Goal: Information Seeking & Learning: Learn about a topic

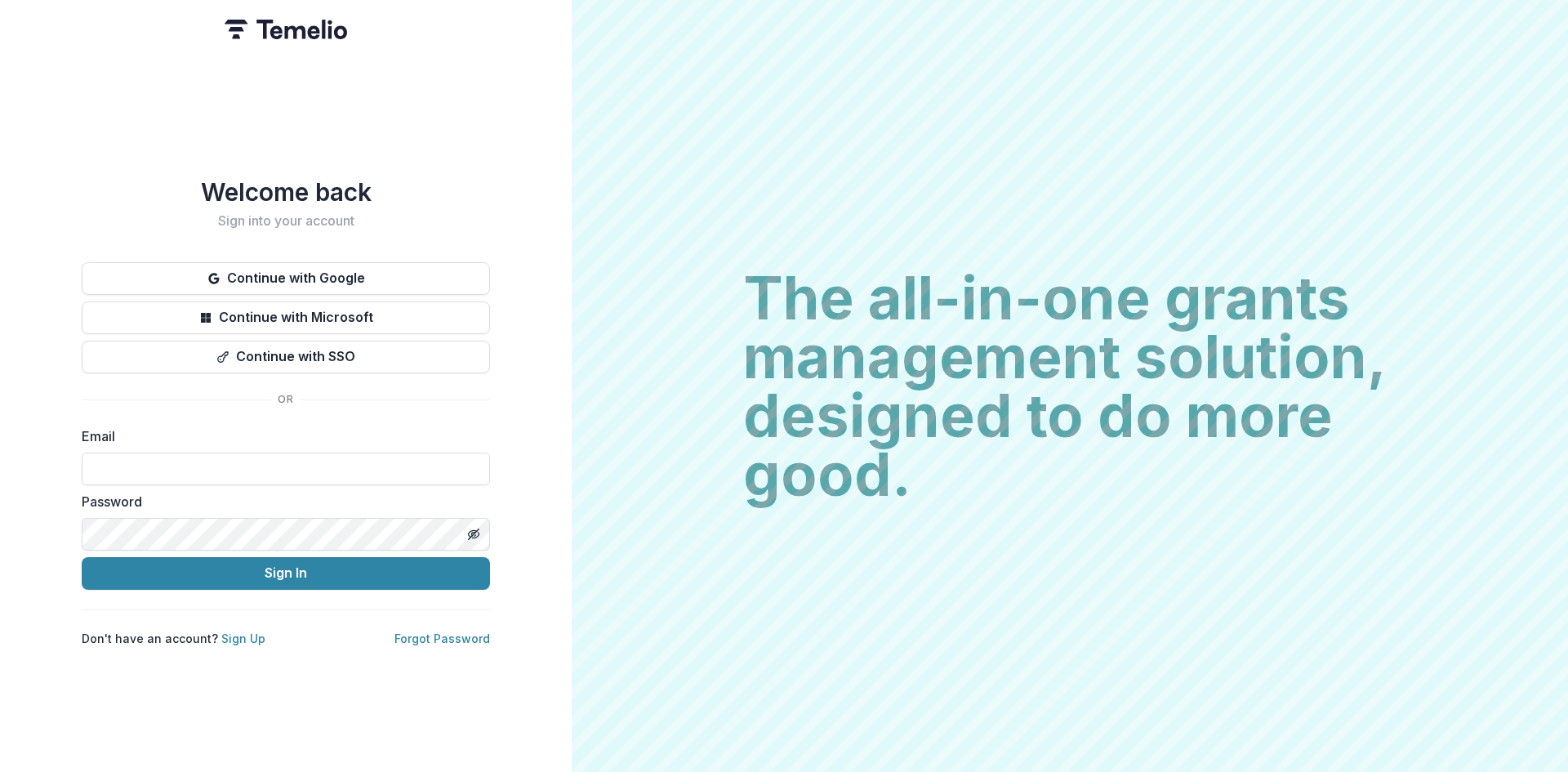
type input "**********"
click at [325, 576] on button "Sign In" at bounding box center [286, 574] width 408 height 33
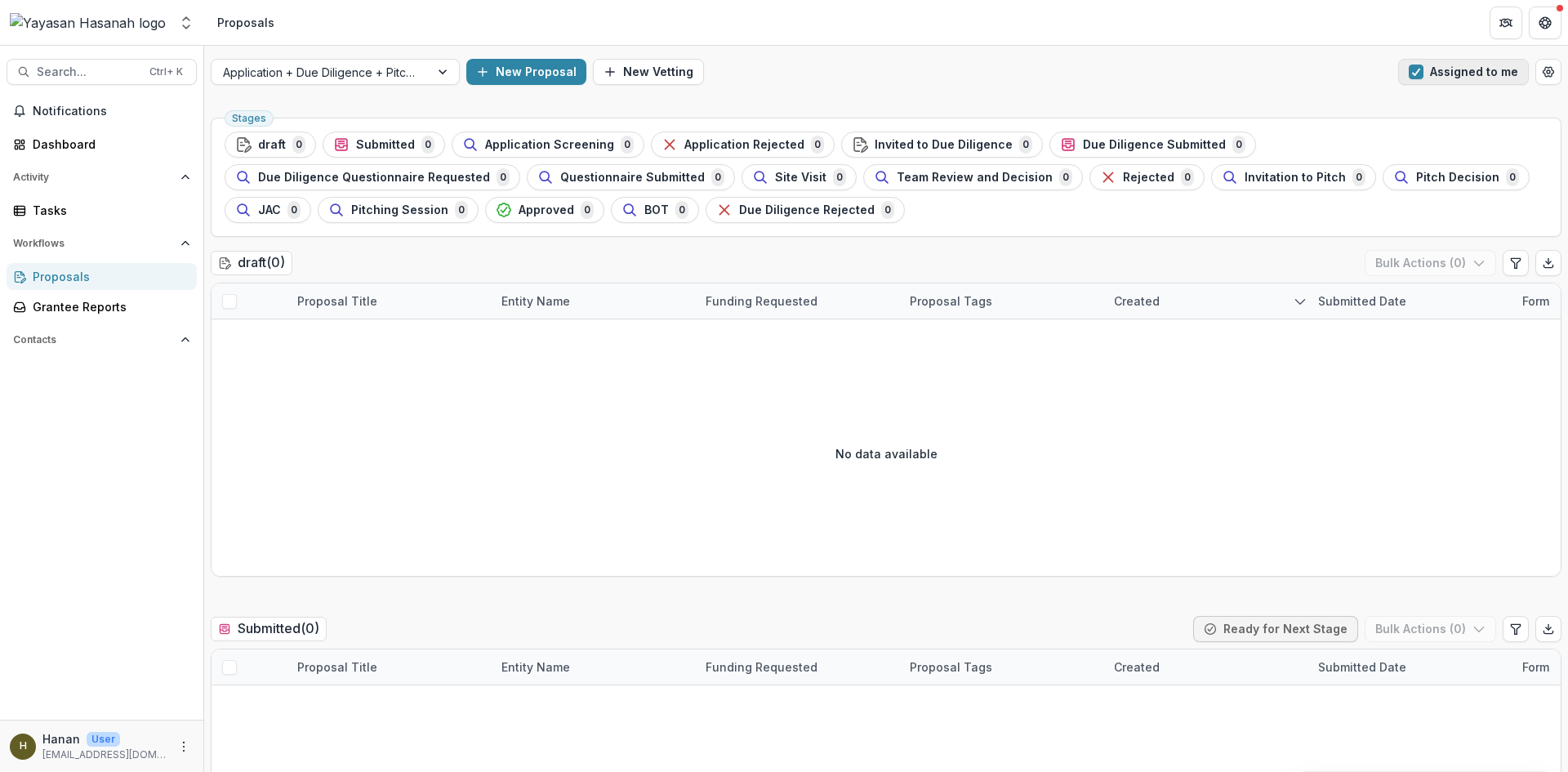
click at [1471, 68] on button "Assigned to me" at bounding box center [1463, 72] width 131 height 26
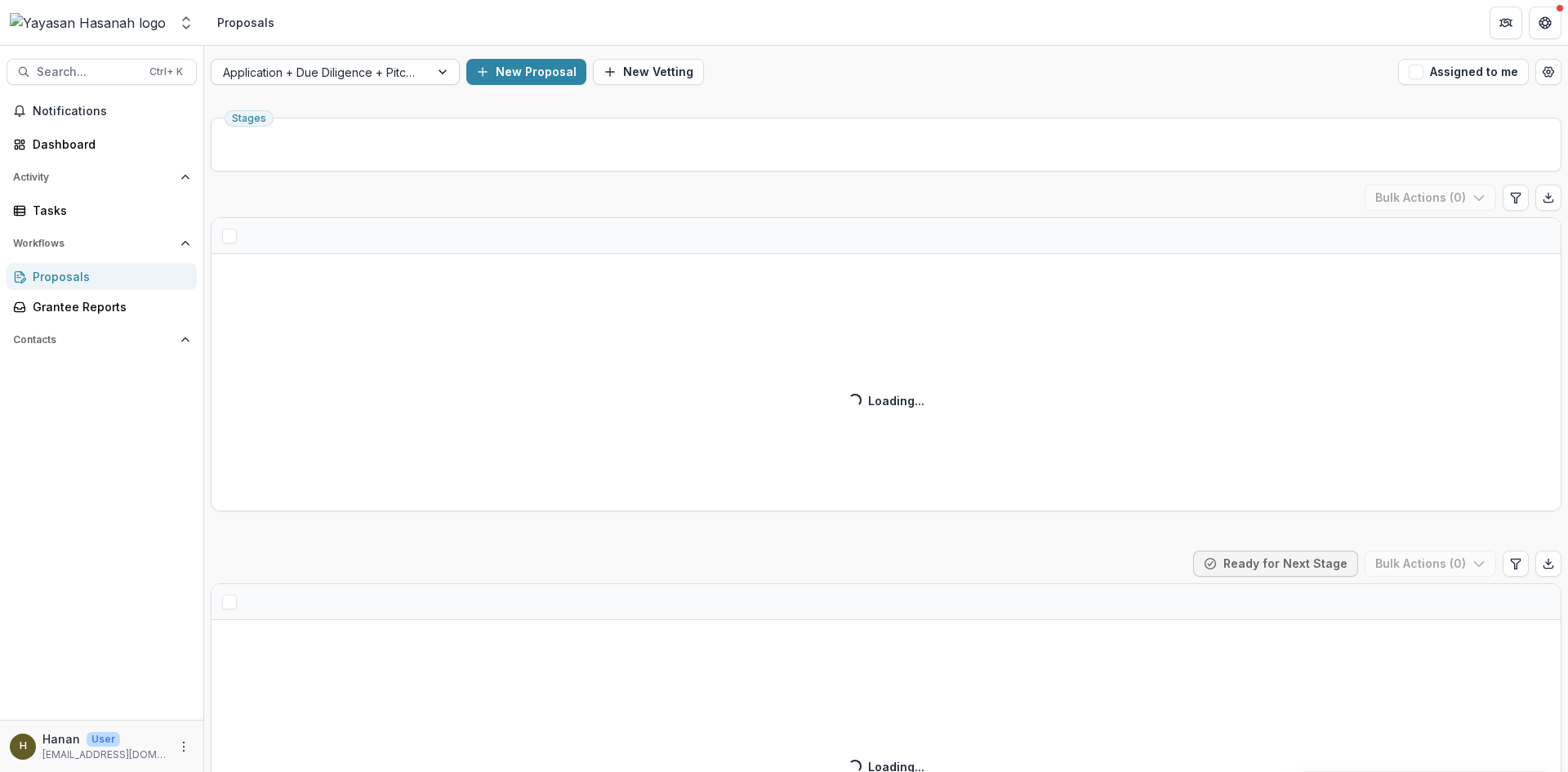
click at [433, 70] on div at bounding box center [445, 72] width 29 height 24
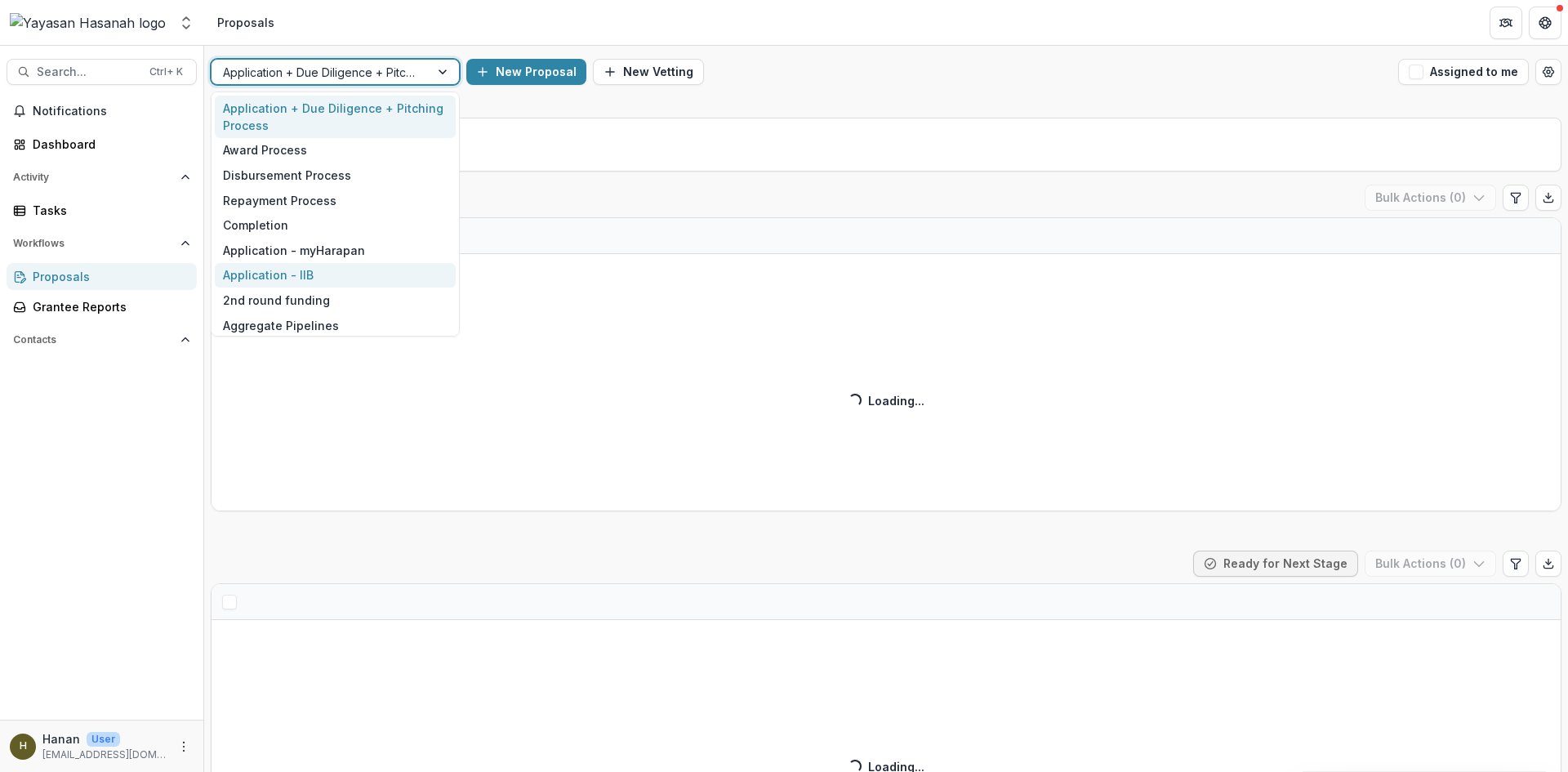
click at [338, 274] on div "Application - IIB" at bounding box center [335, 275] width 241 height 25
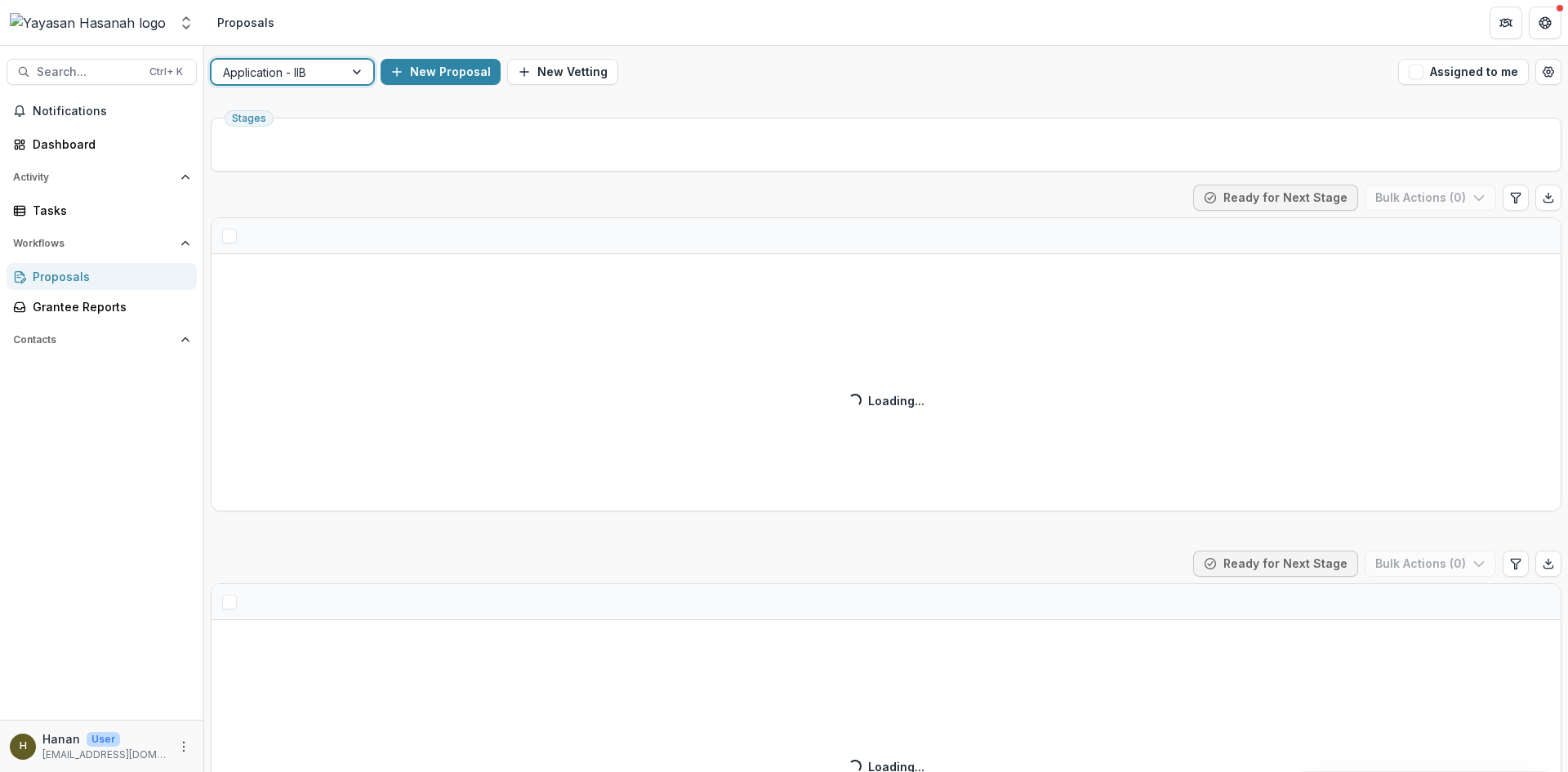
click at [335, 274] on div "Submitted ( ) Ready for Next Stage Bulk Actions ( 0 ) Loading... Loading..." at bounding box center [886, 348] width 1351 height 327
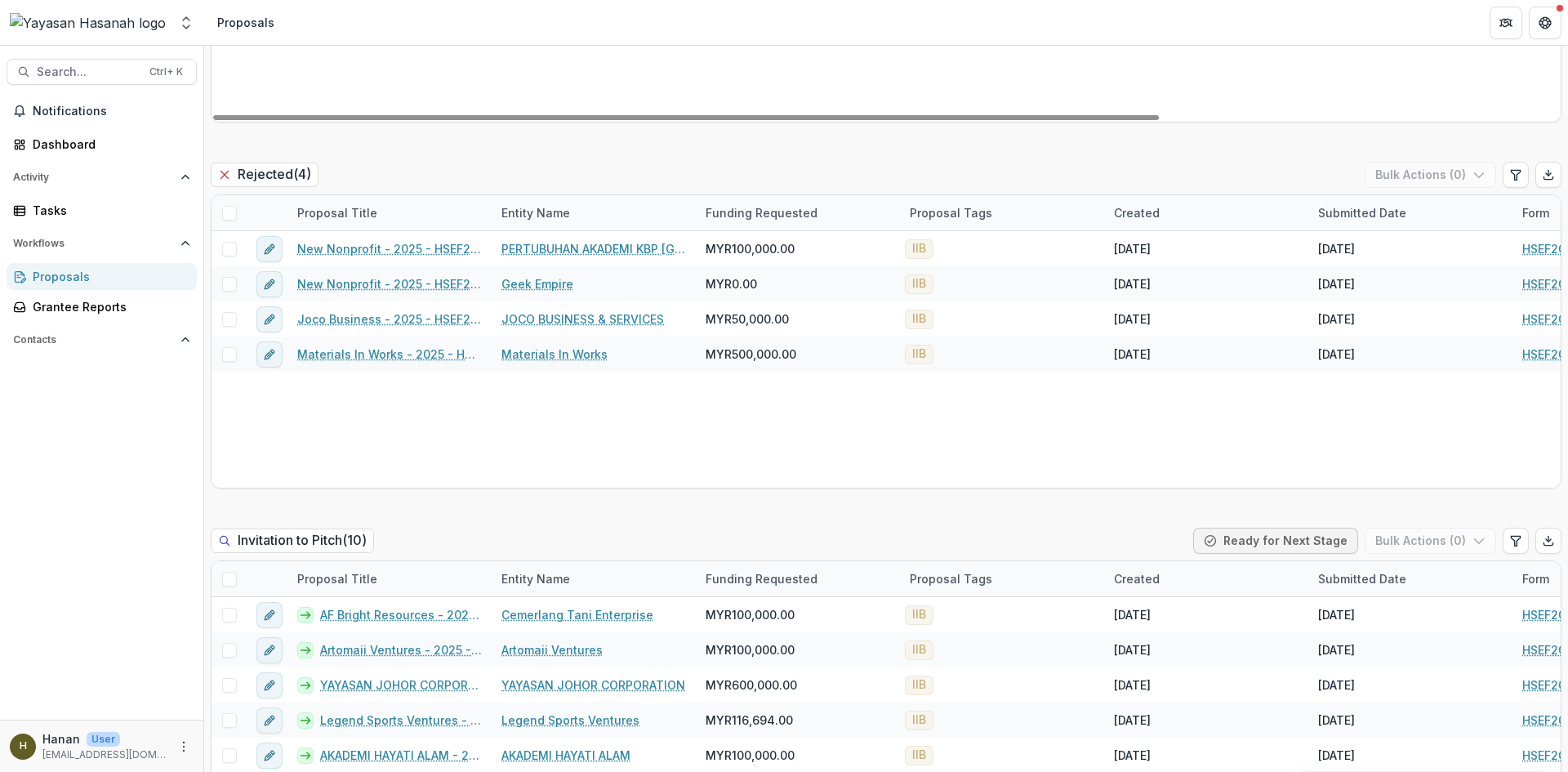
scroll to position [3677, 0]
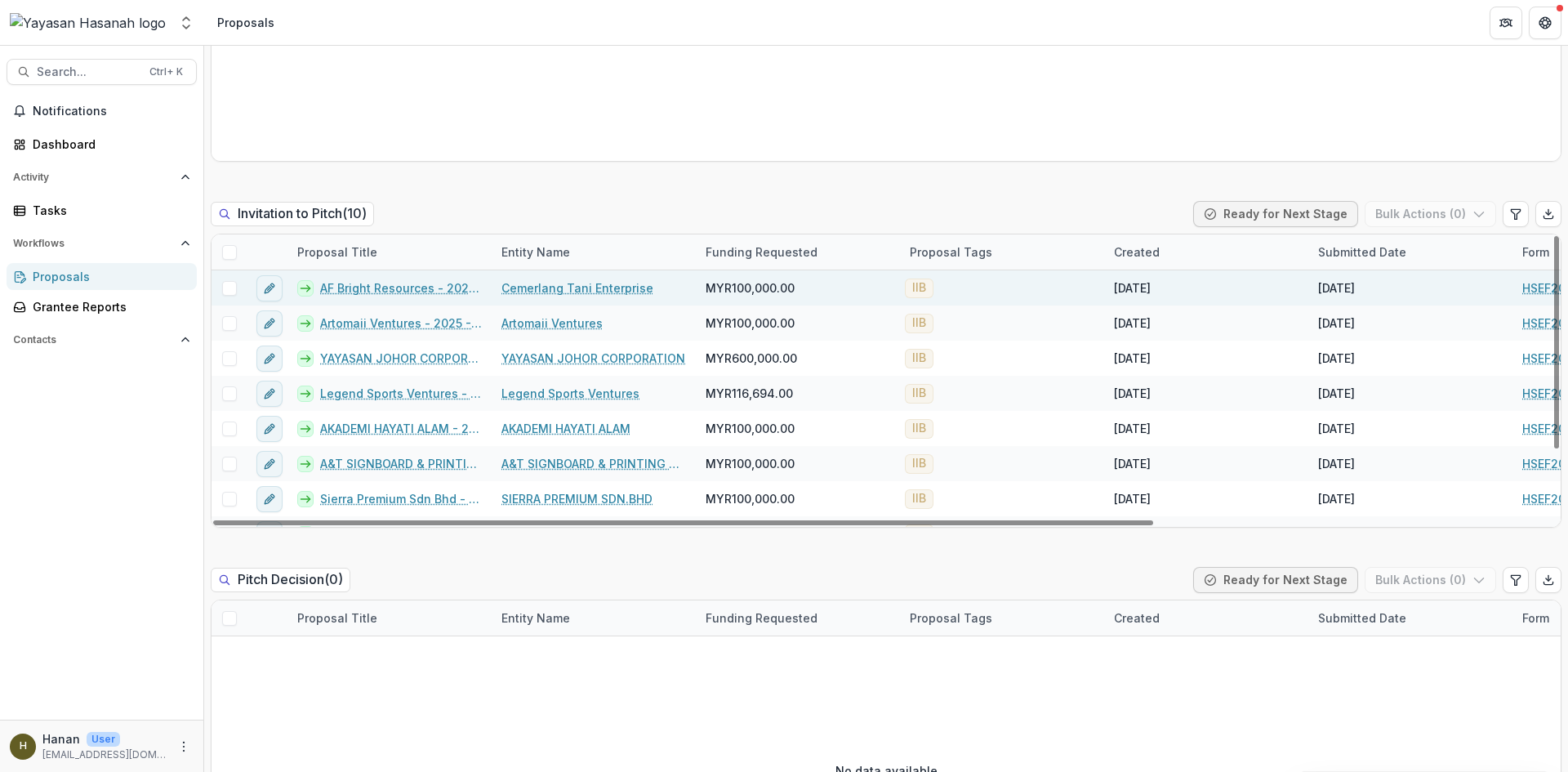
click at [600, 286] on link "Cemerlang Tani Enterprise" at bounding box center [578, 288] width 152 height 17
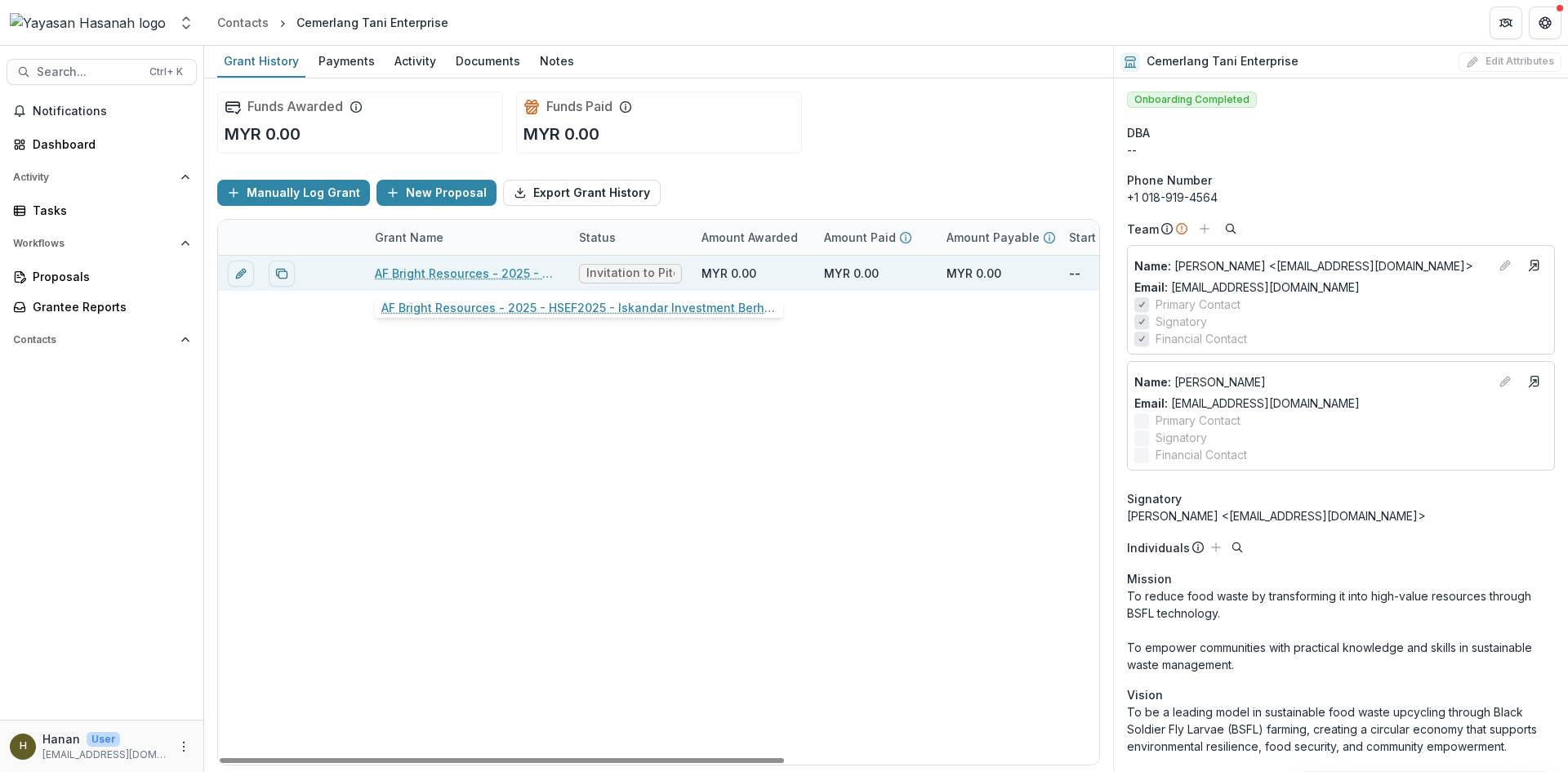
click at [415, 274] on link "AF Bright Resources - 2025 - HSEF2025 - Iskandar Investment Berhad" at bounding box center [466, 273] width 184 height 17
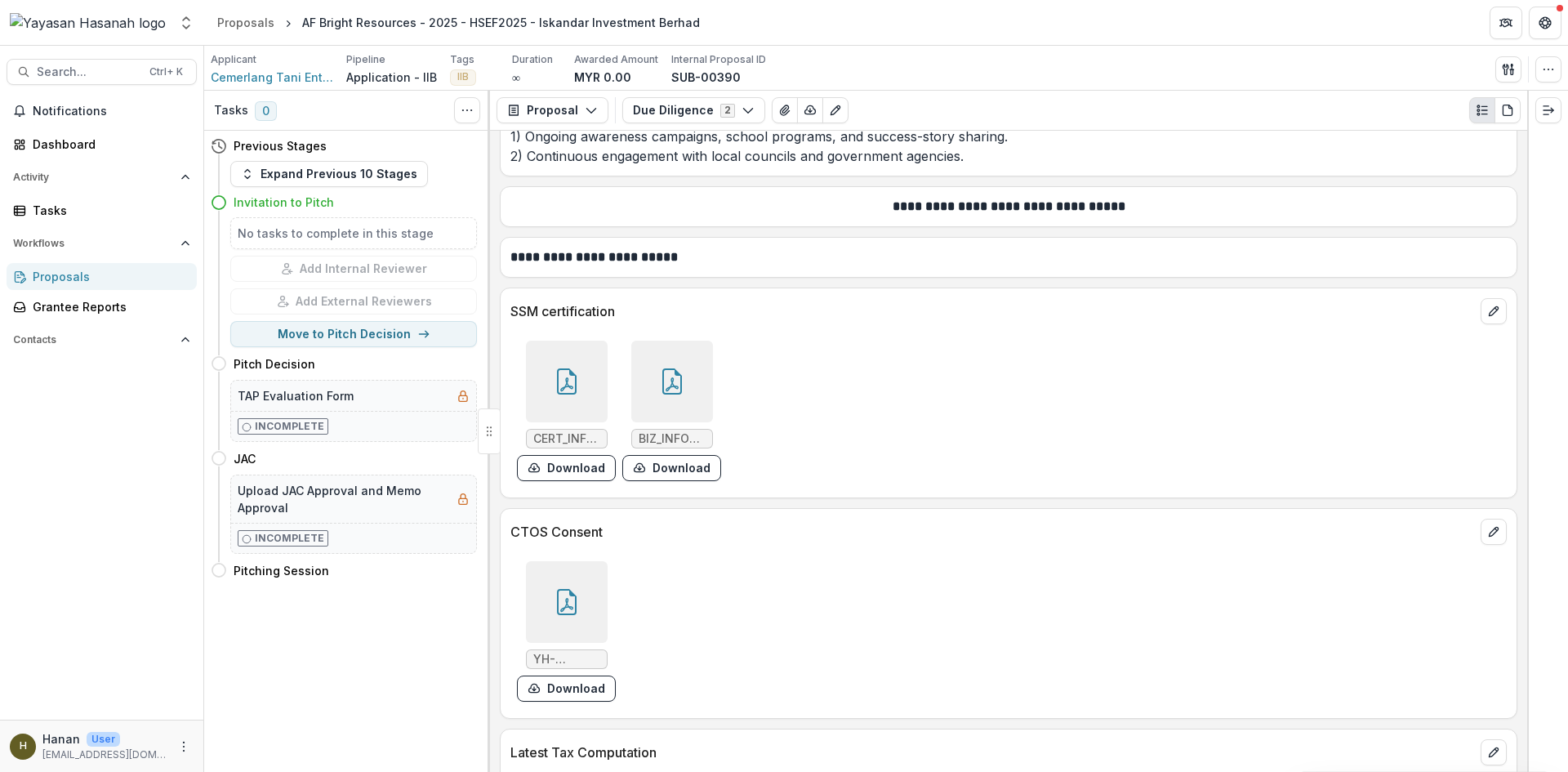
scroll to position [8921, 0]
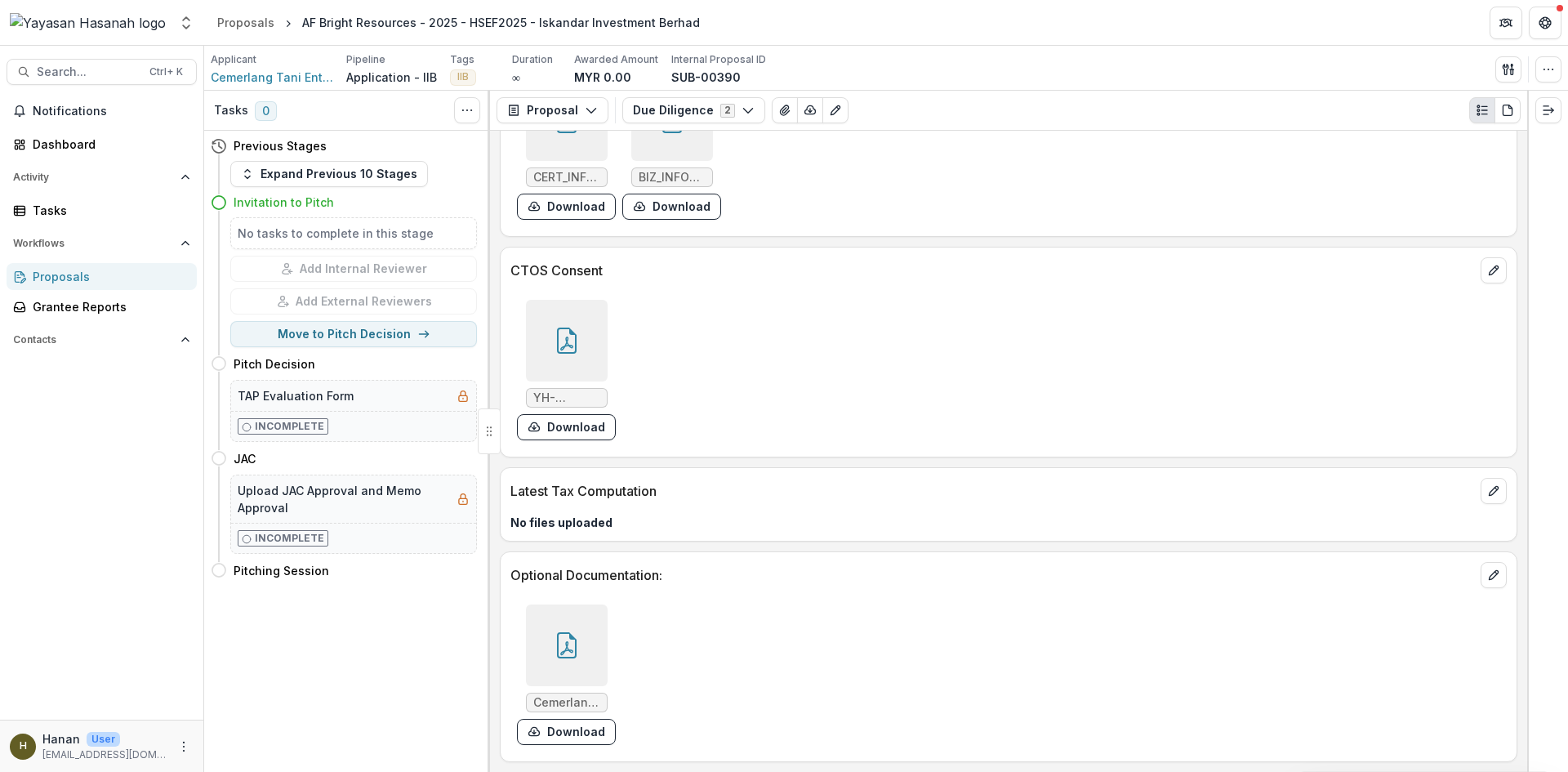
click at [590, 630] on div at bounding box center [567, 646] width 81 height 81
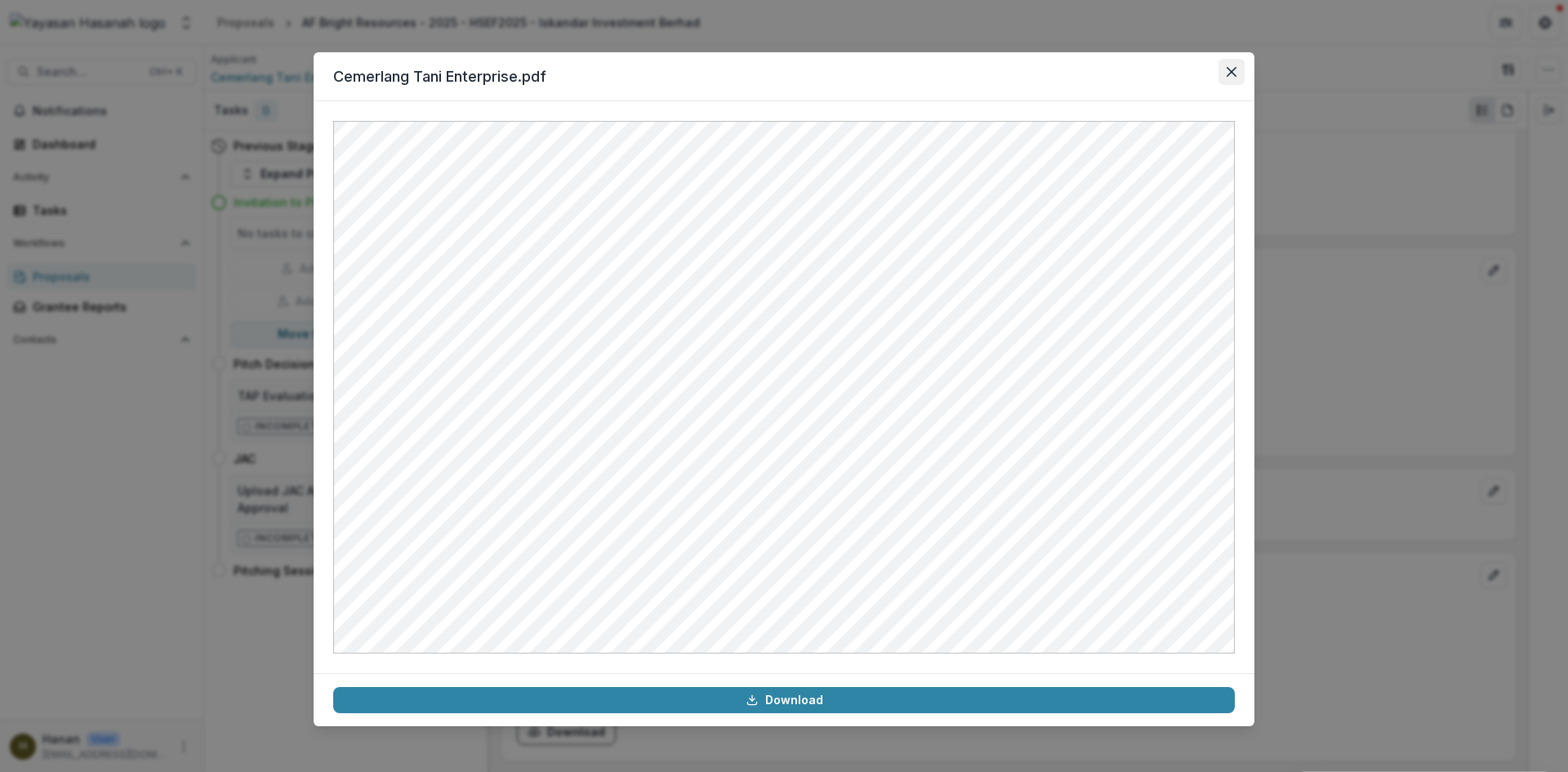
click at [1222, 67] on button "Close" at bounding box center [1231, 72] width 26 height 26
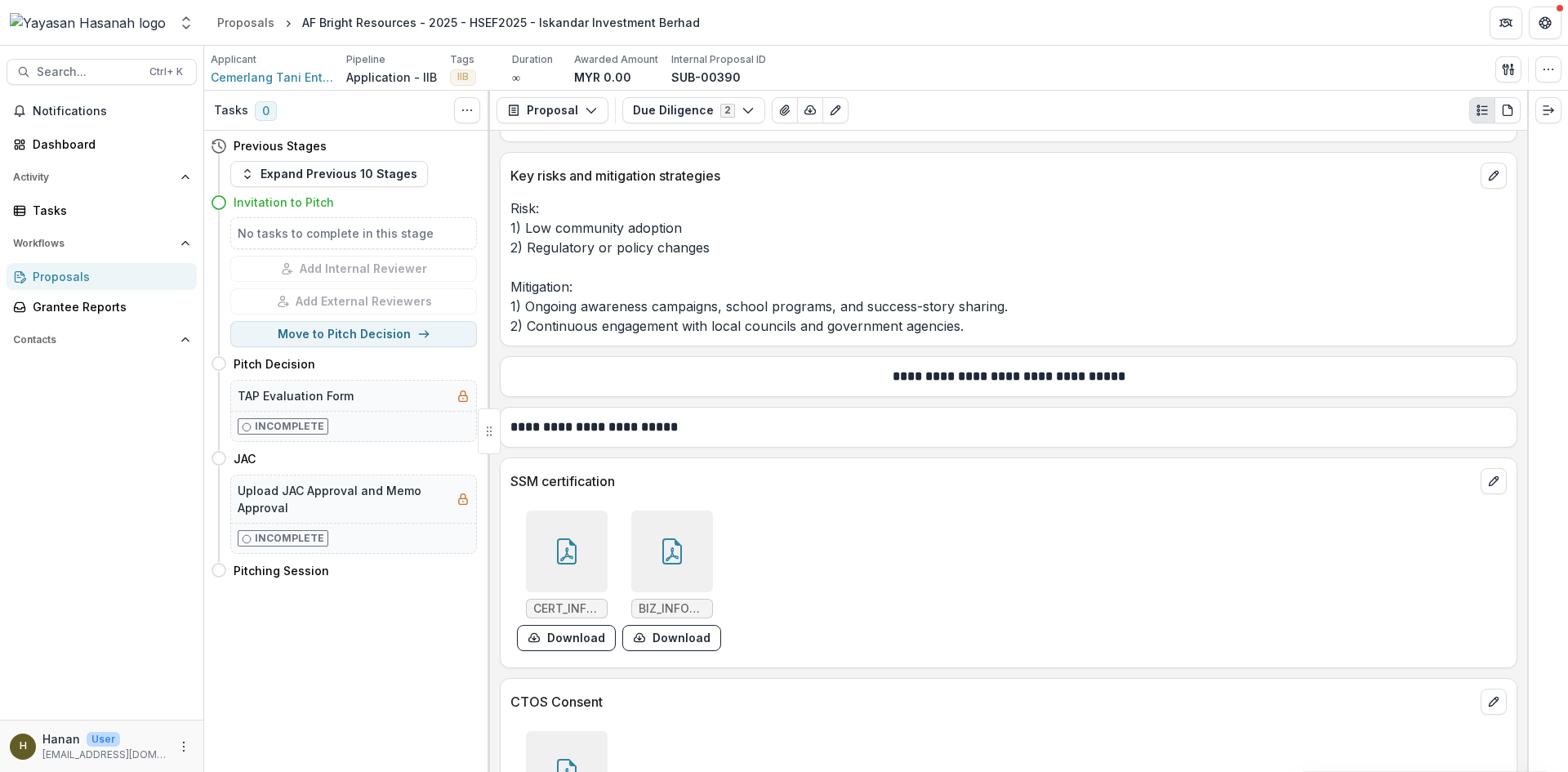
scroll to position [8349, 0]
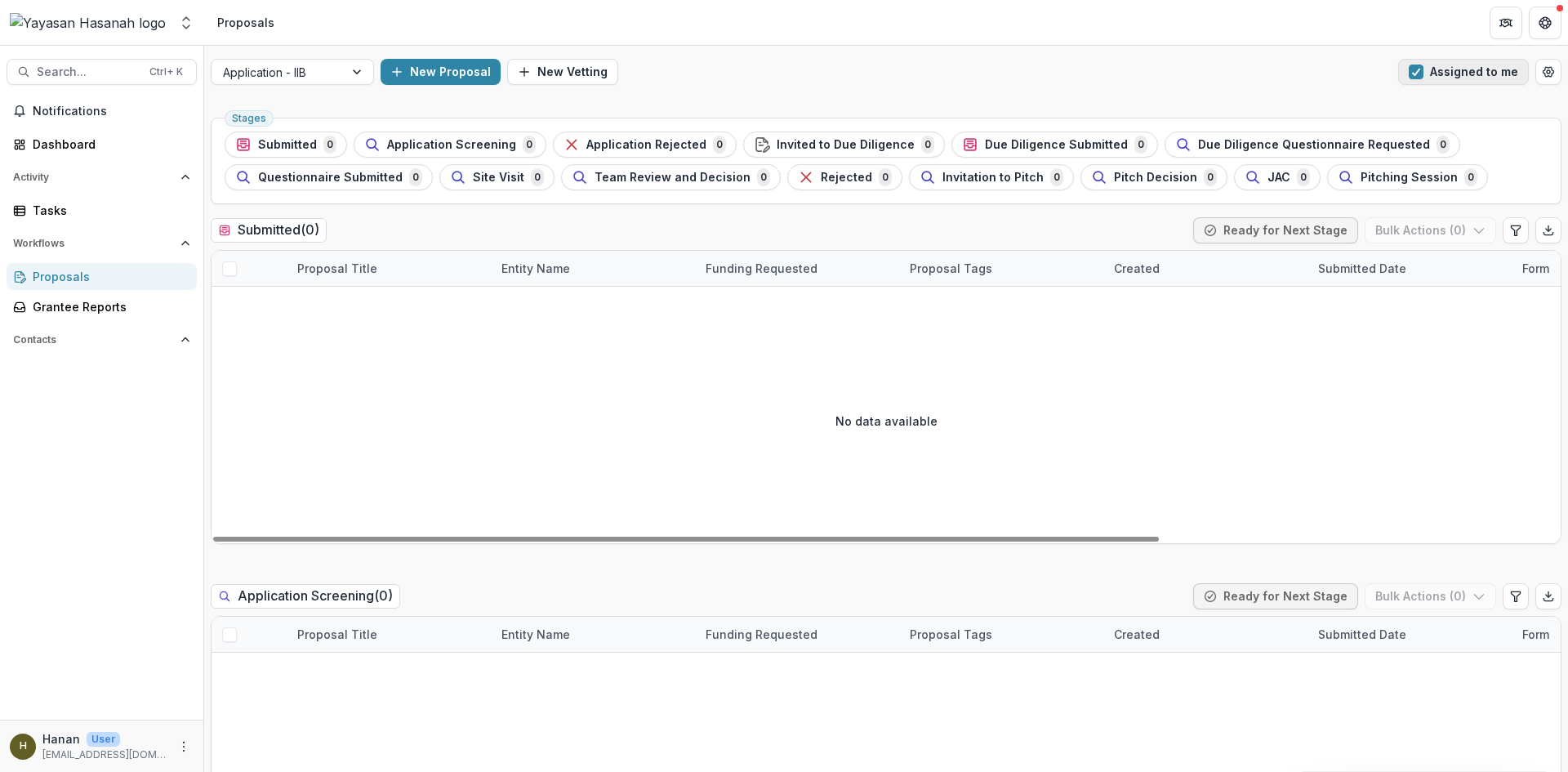
click at [1402, 73] on button "Assigned to me" at bounding box center [1463, 72] width 131 height 26
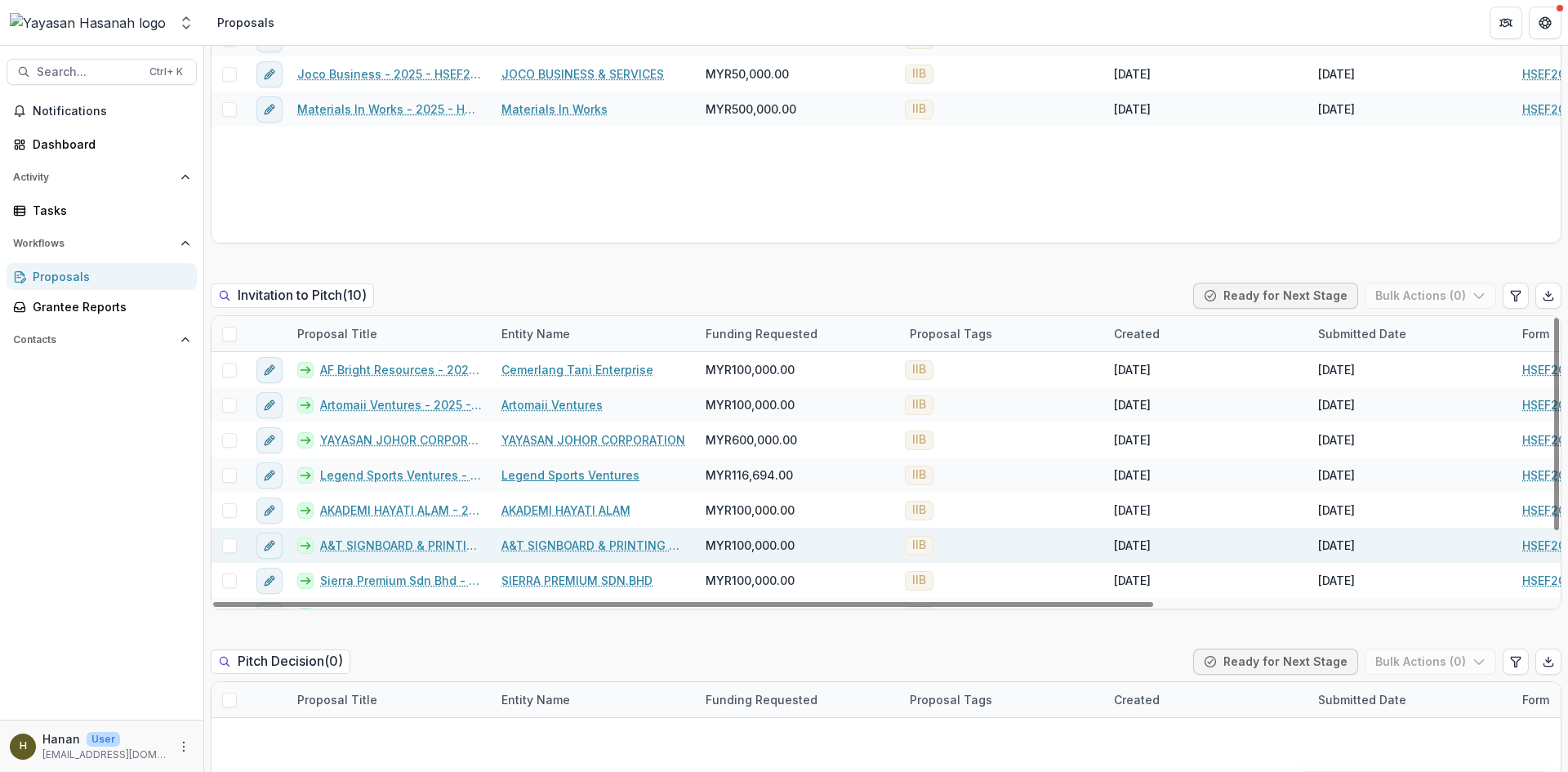
scroll to position [81, 0]
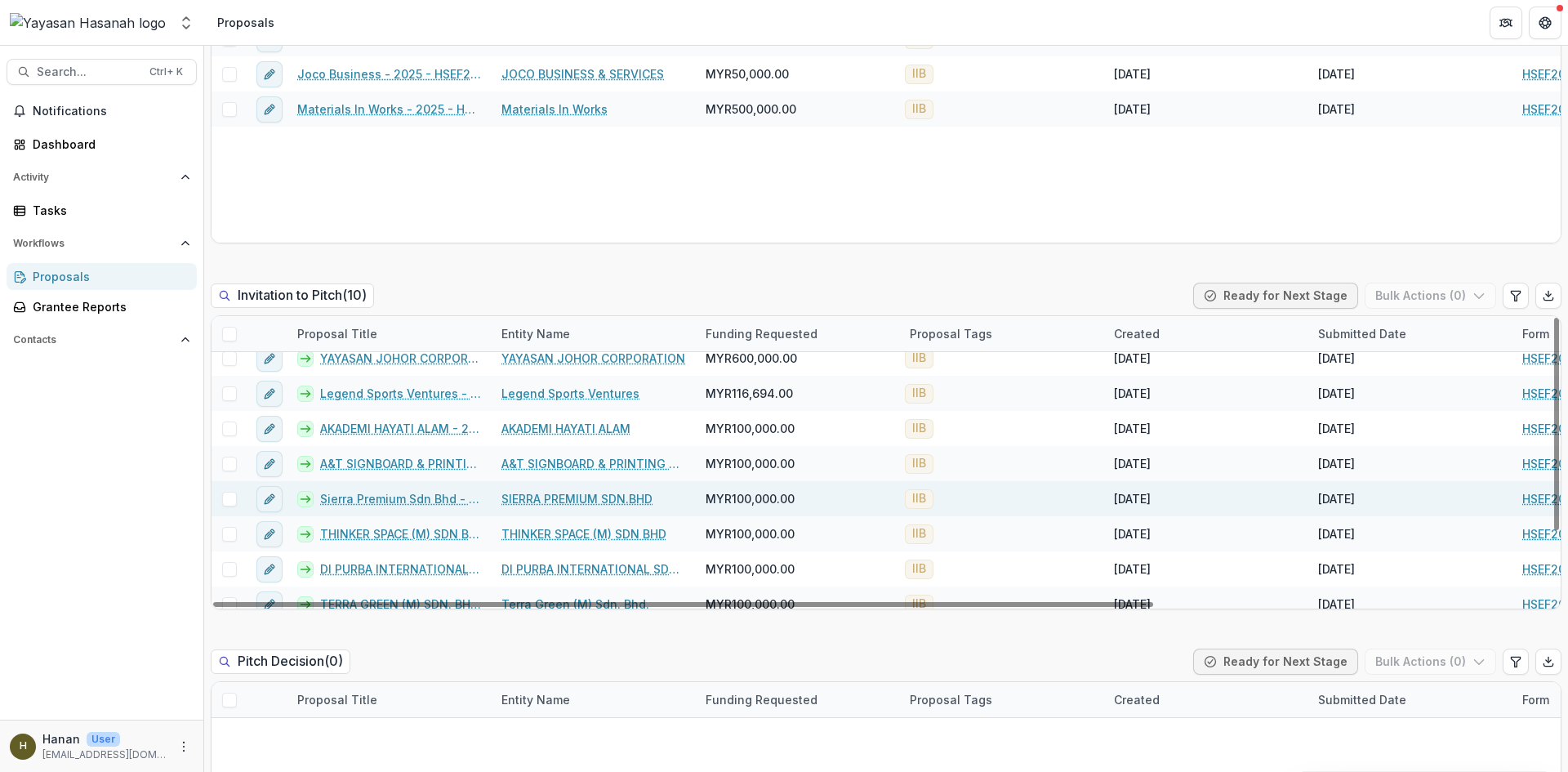
click at [583, 503] on link "SIERRA PREMIUM SDN.BHD" at bounding box center [577, 499] width 151 height 17
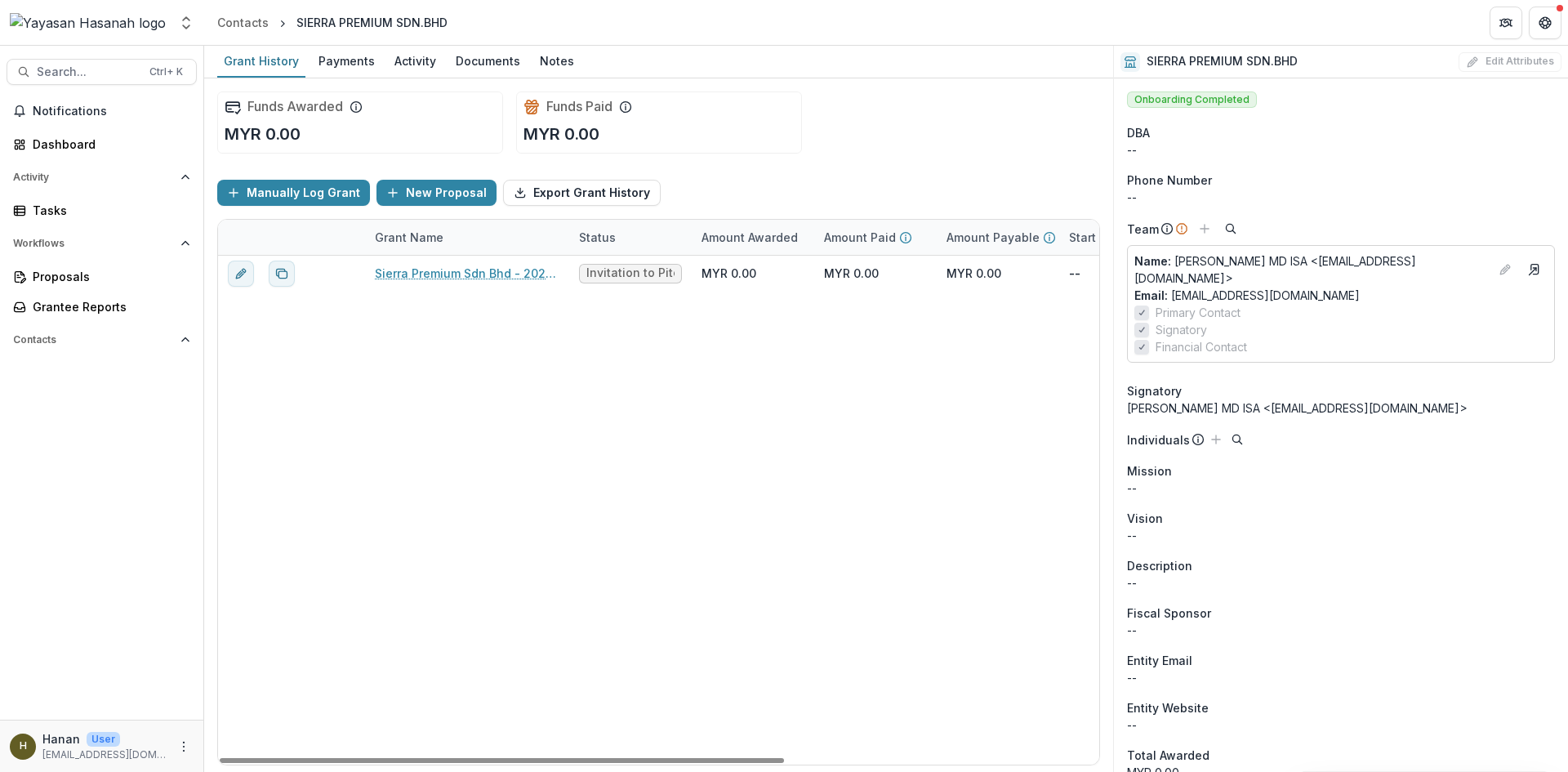
click at [538, 426] on div "Sierra Premium Sdn Bhd - 2025 - HSEF2025 - Iskandar Investment Berhad Invitatio…" at bounding box center [904, 510] width 1372 height 509
click at [561, 353] on div "Sierra Premium Sdn Bhd - 2025 - HSEF2025 - Iskandar Investment Berhad Invitatio…" at bounding box center [904, 510] width 1372 height 509
click at [95, 280] on div "Proposals" at bounding box center [108, 277] width 151 height 17
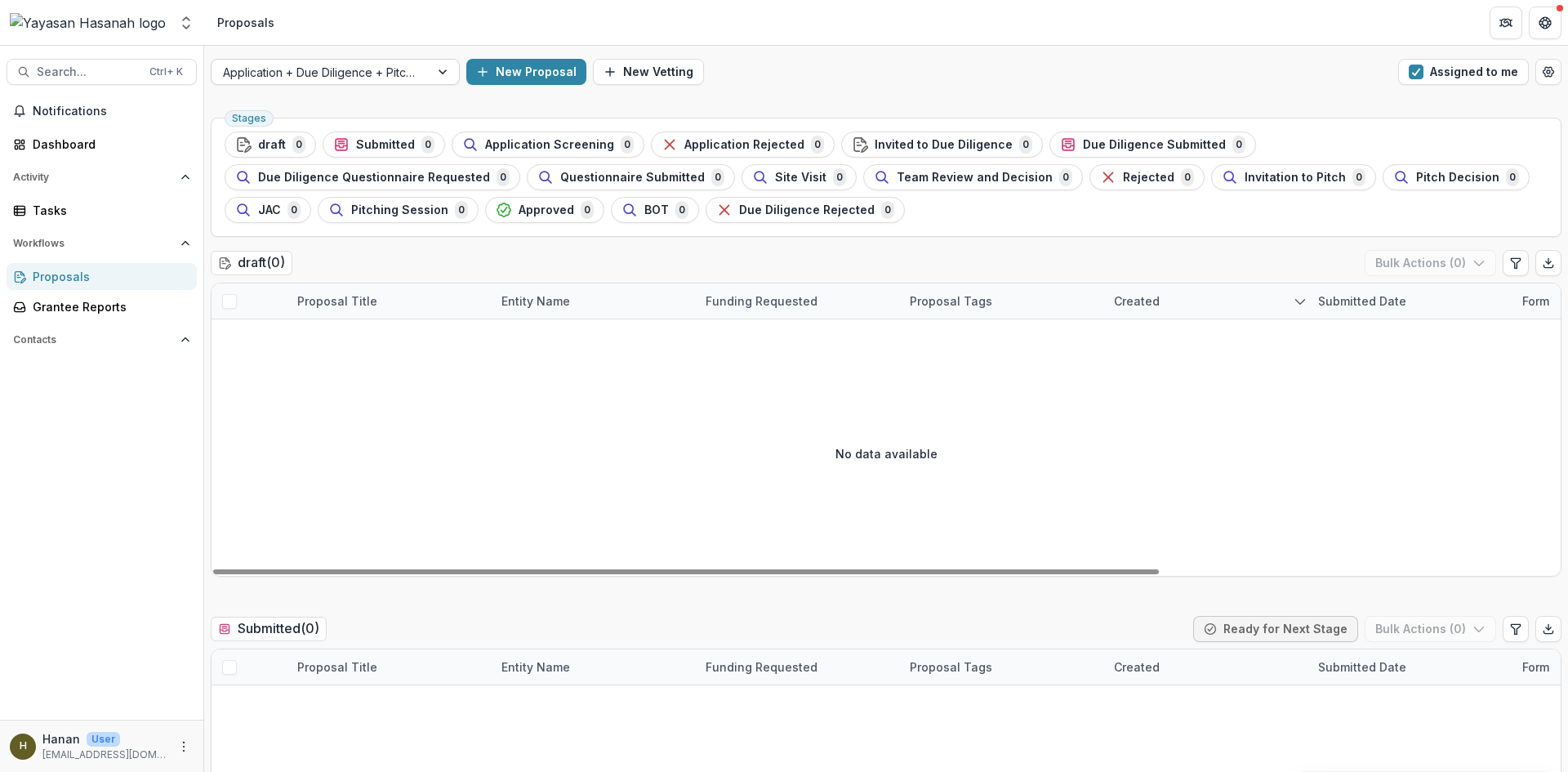
click at [385, 84] on div "Application + Due Diligence + Pitching Process" at bounding box center [336, 72] width 249 height 26
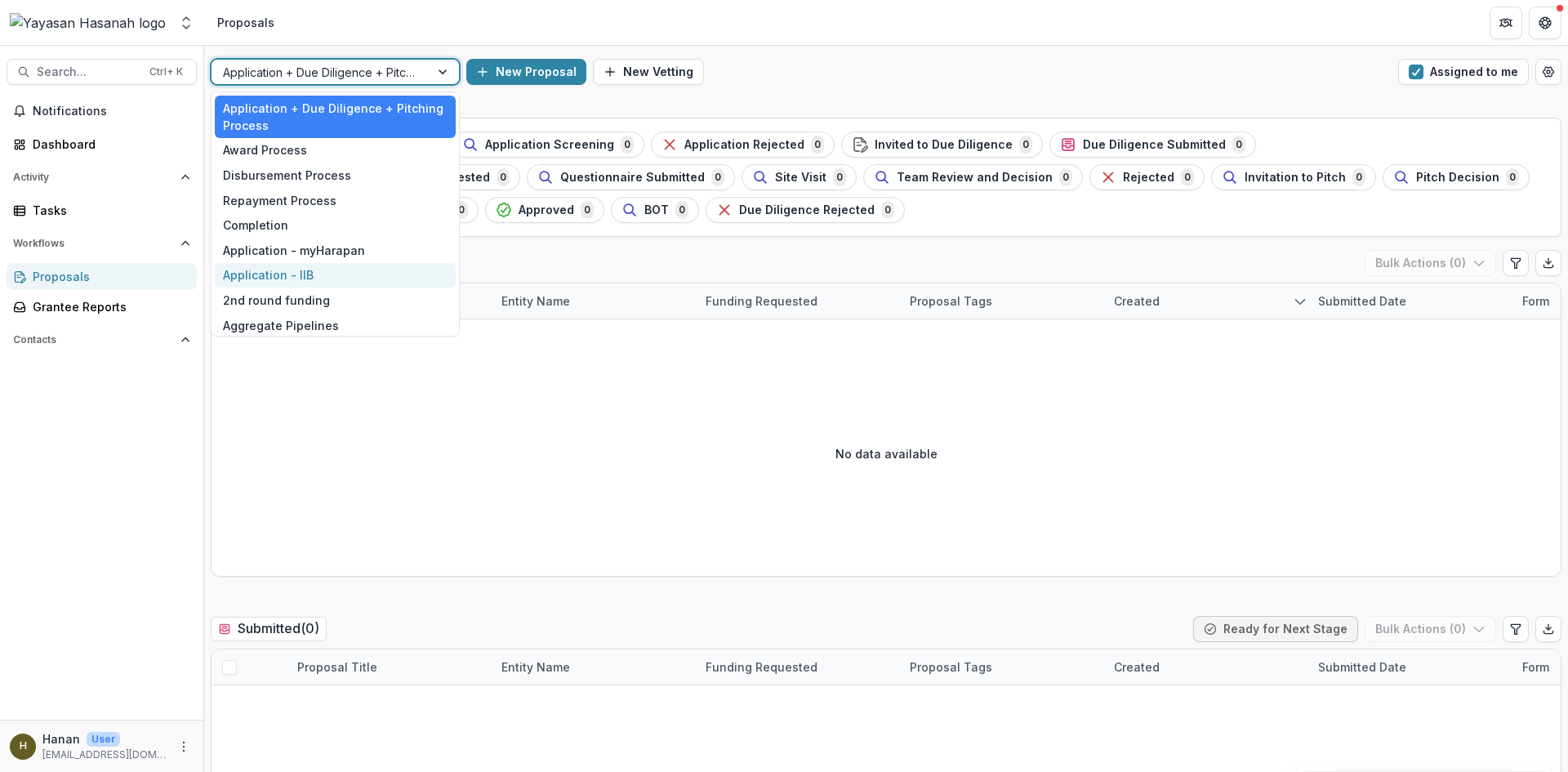
click at [331, 273] on div "Application - IIB" at bounding box center [335, 275] width 241 height 25
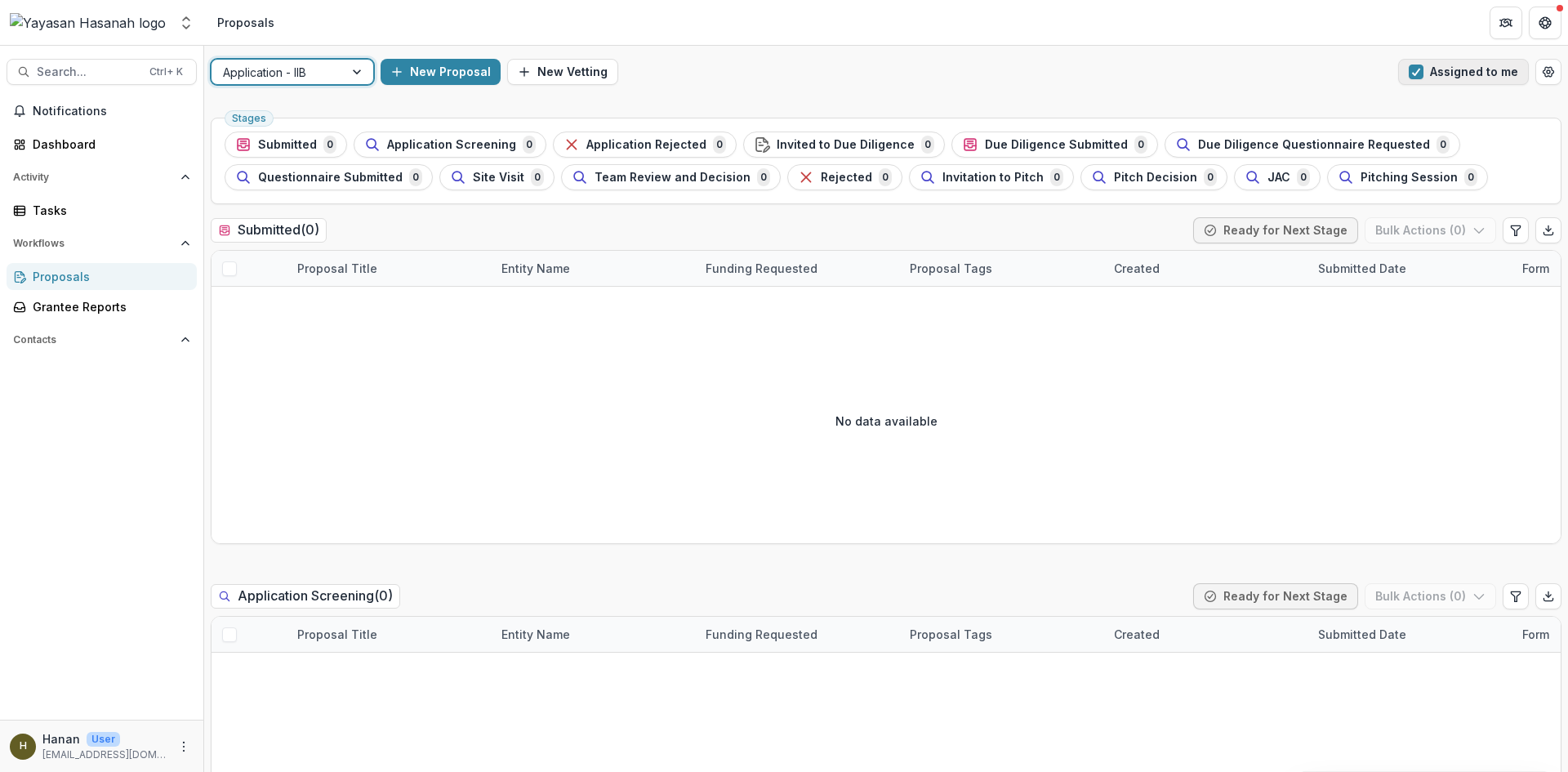
click at [1419, 75] on span "button" at bounding box center [1416, 72] width 15 height 15
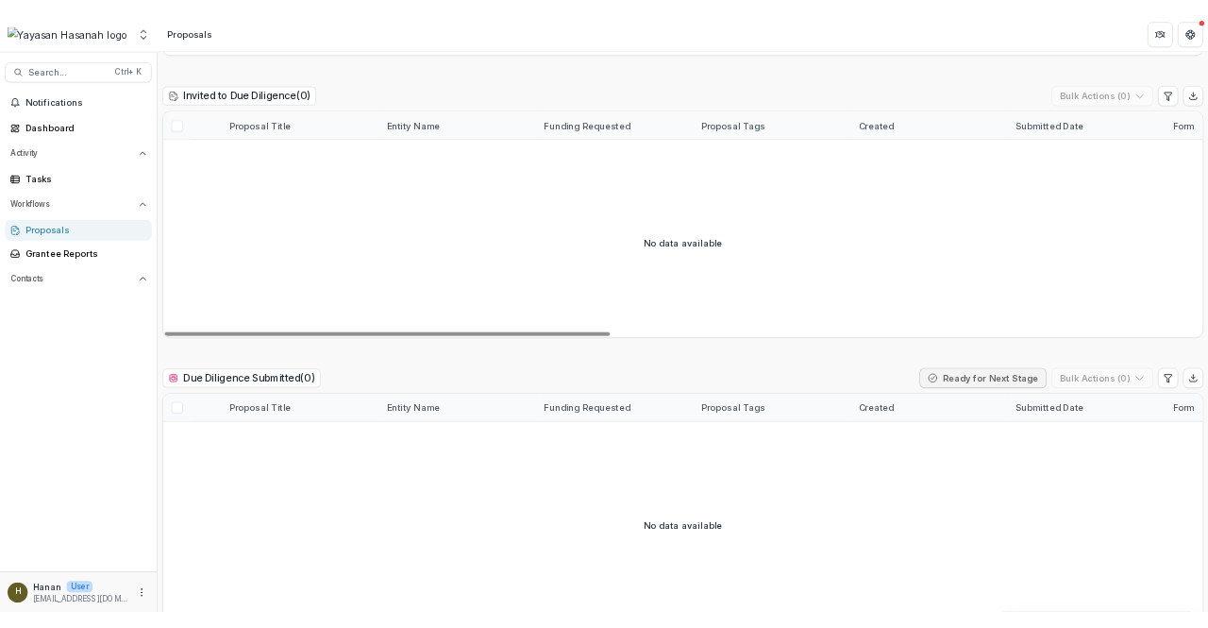
scroll to position [1491, 0]
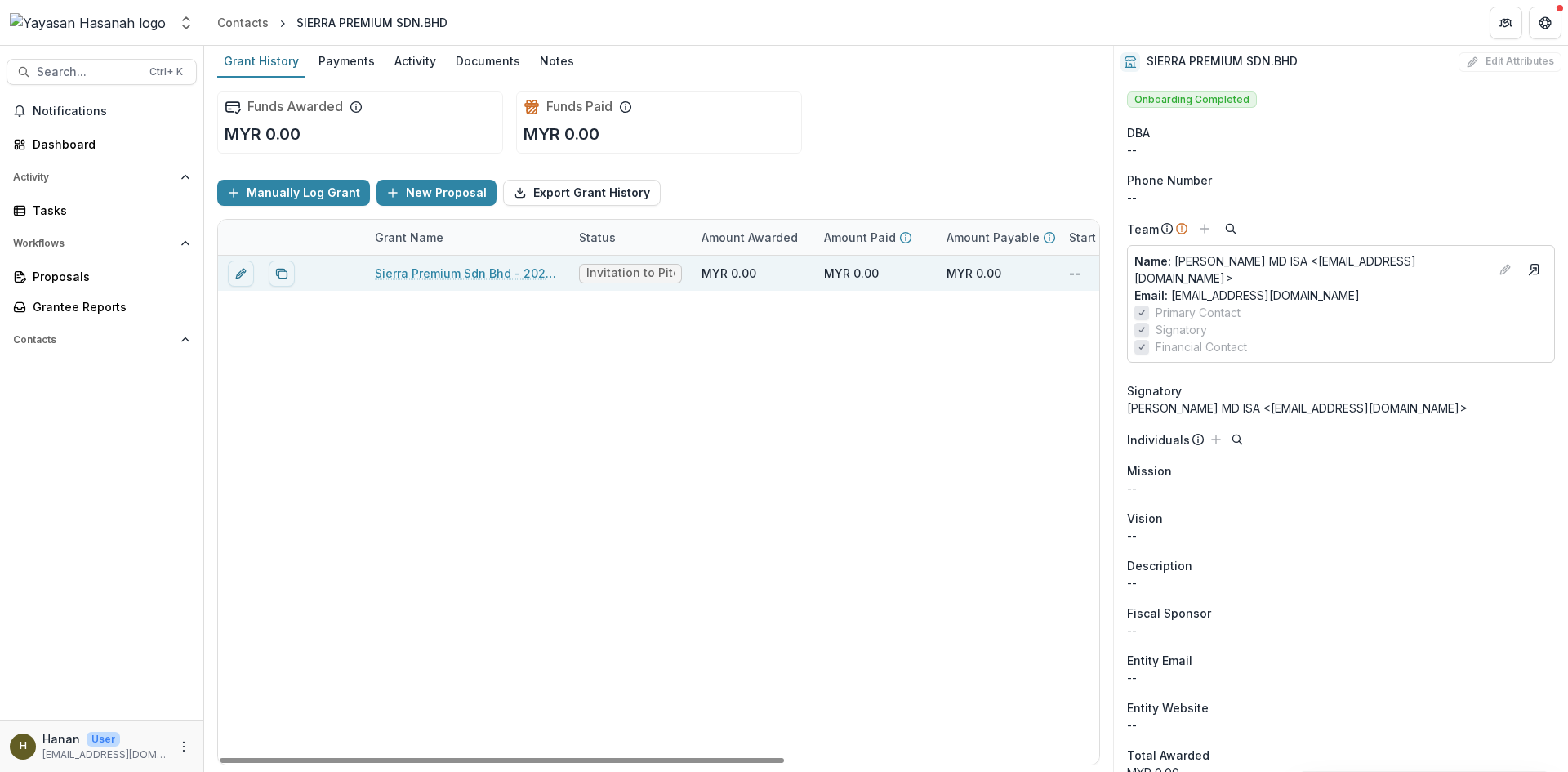
click at [493, 277] on link "Sierra Premium Sdn Bhd - 2025 - HSEF2025 - Iskandar Investment Berhad" at bounding box center [466, 273] width 184 height 17
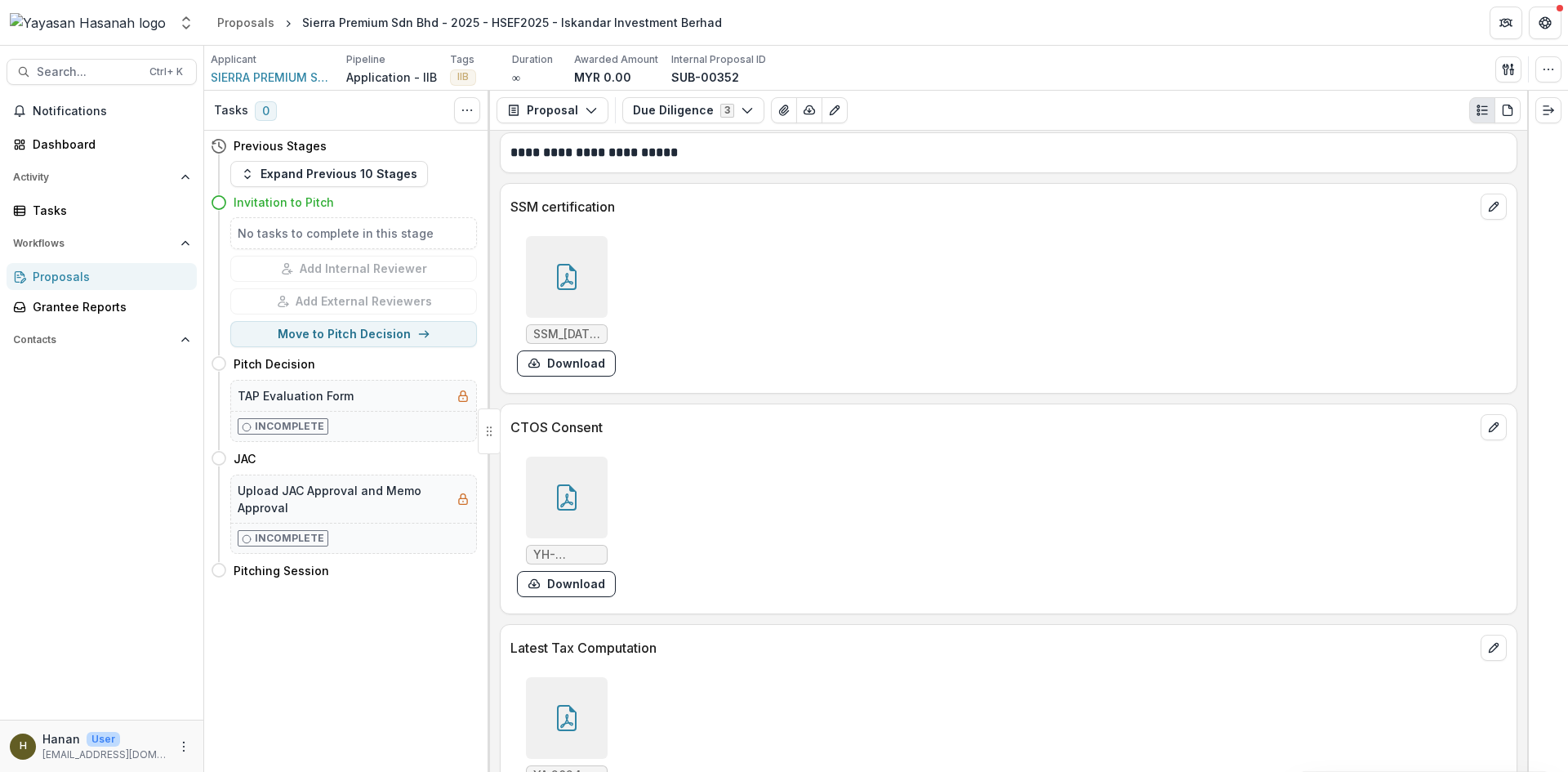
scroll to position [6136, 0]
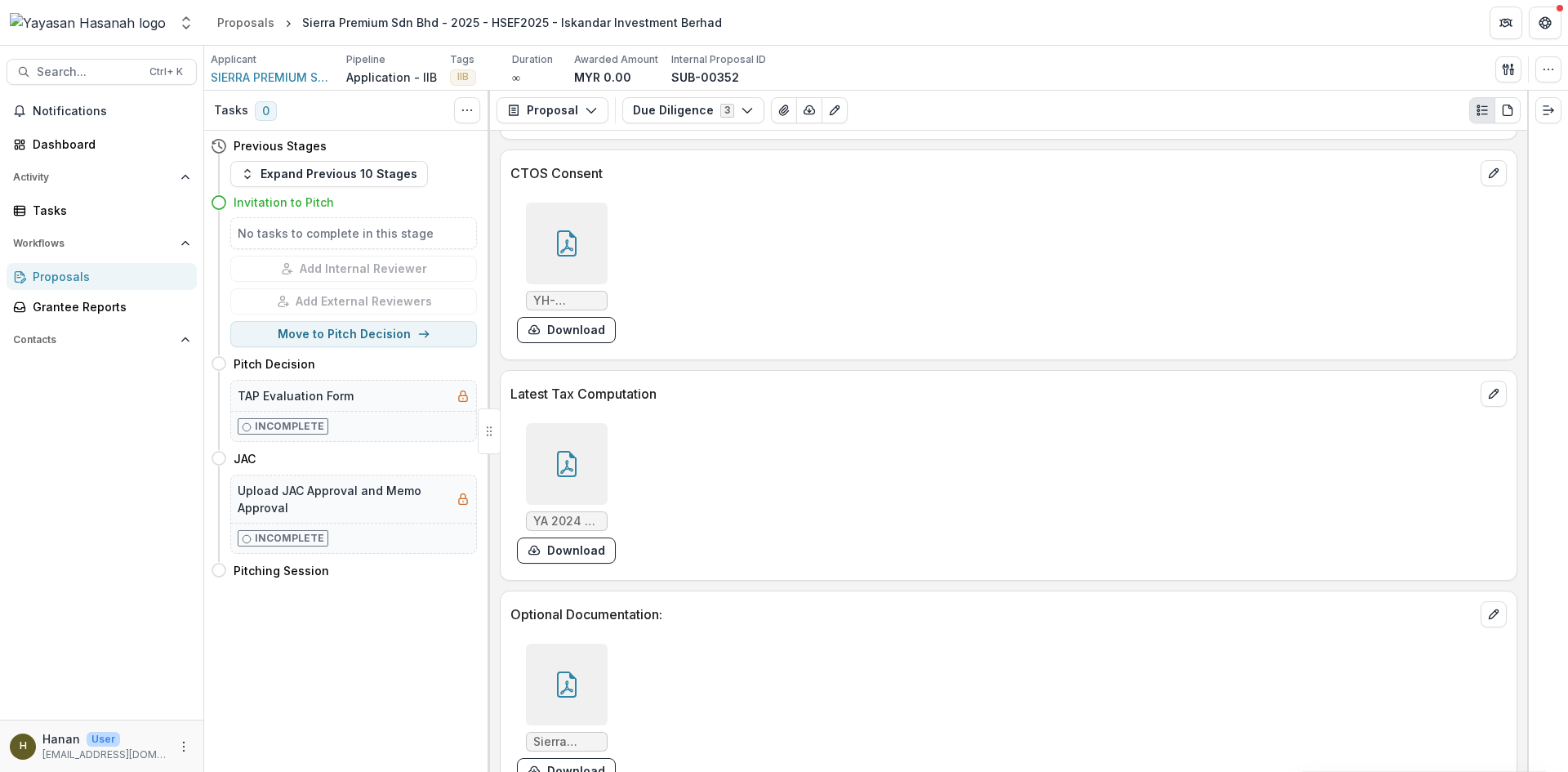
click at [574, 672] on icon at bounding box center [567, 685] width 26 height 26
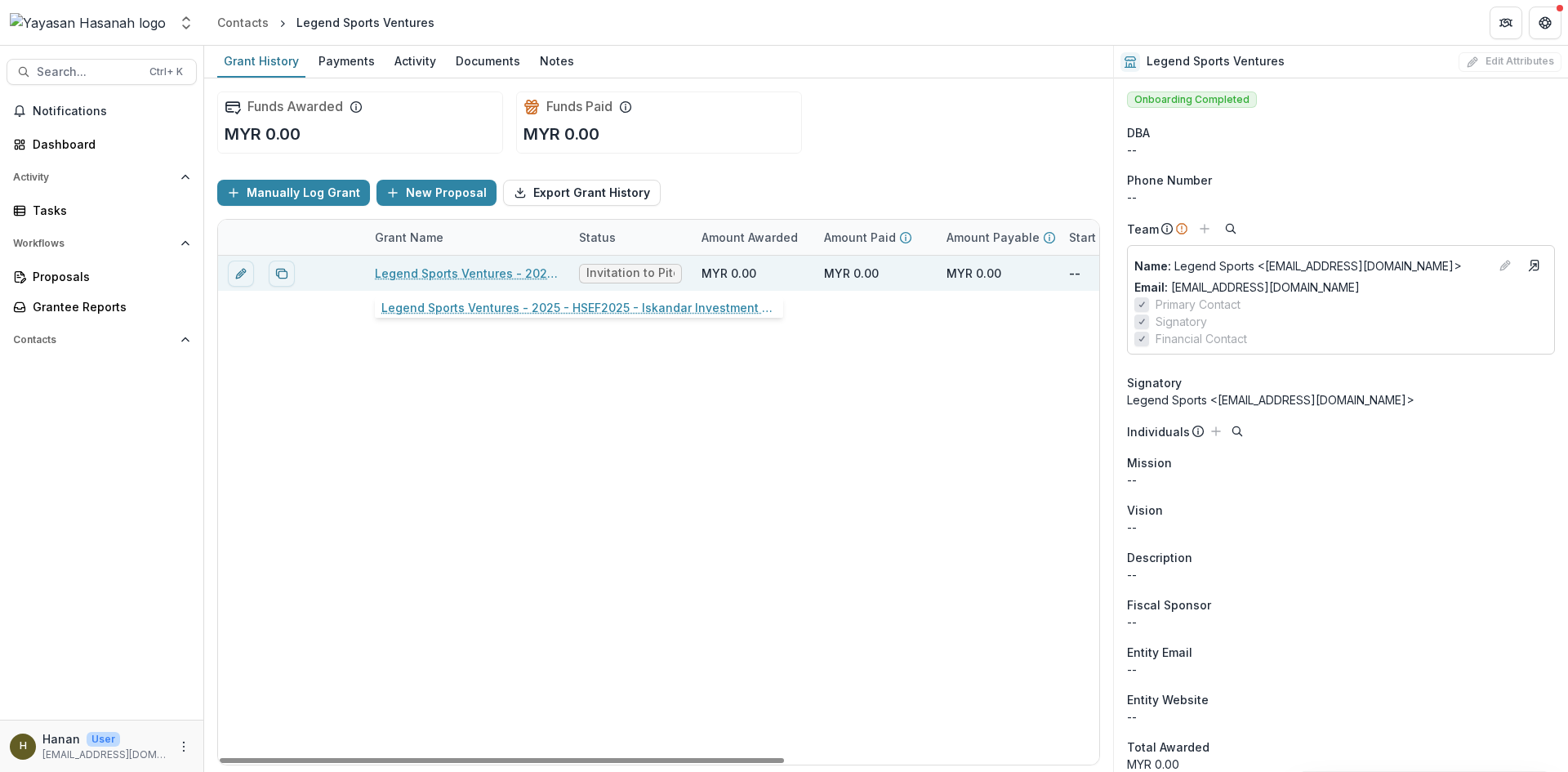
click at [531, 274] on link "Legend Sports Ventures - 2025 - HSEF2025 - Iskandar Investment Berhad" at bounding box center [466, 273] width 184 height 17
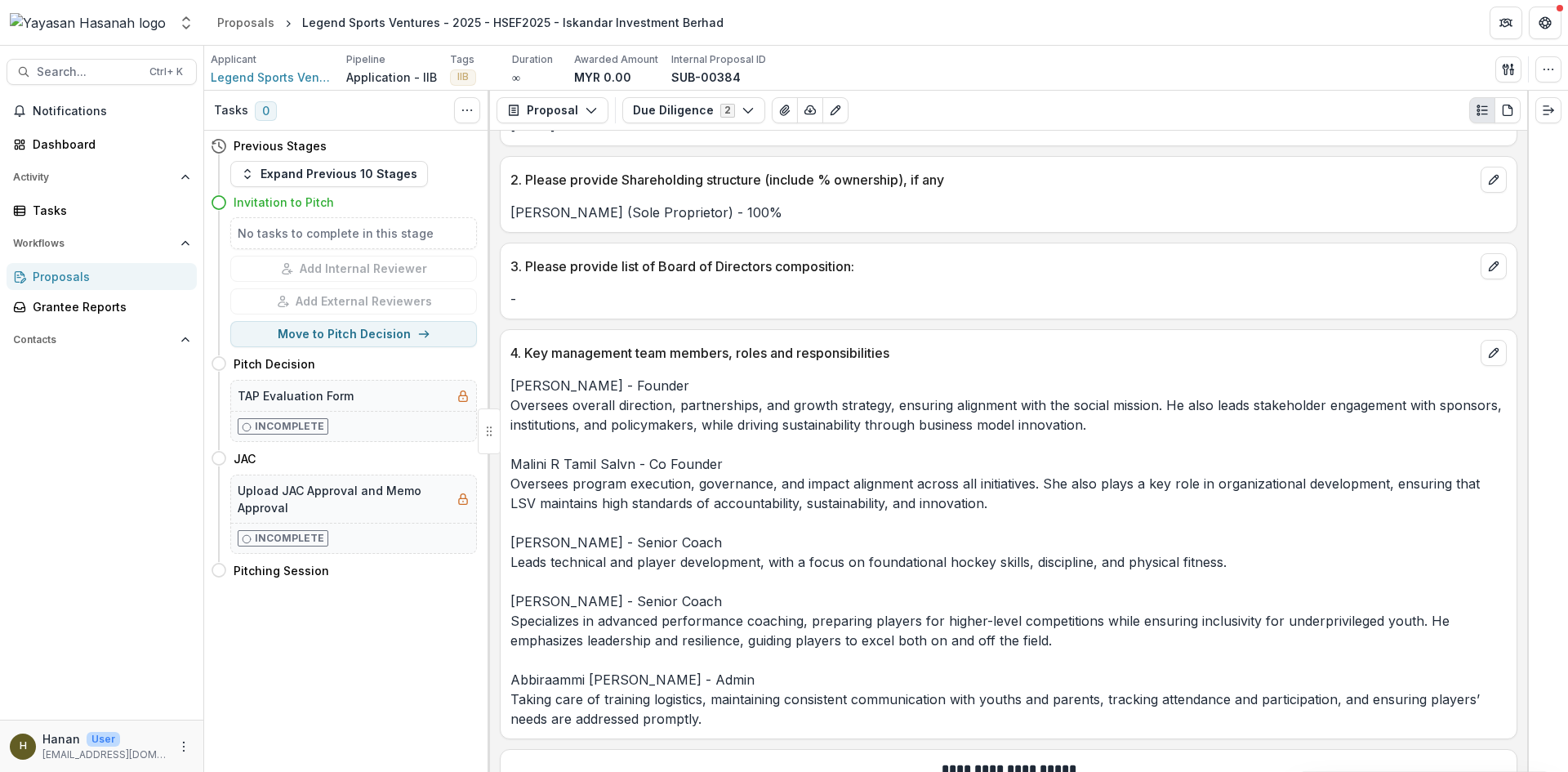
scroll to position [490, 0]
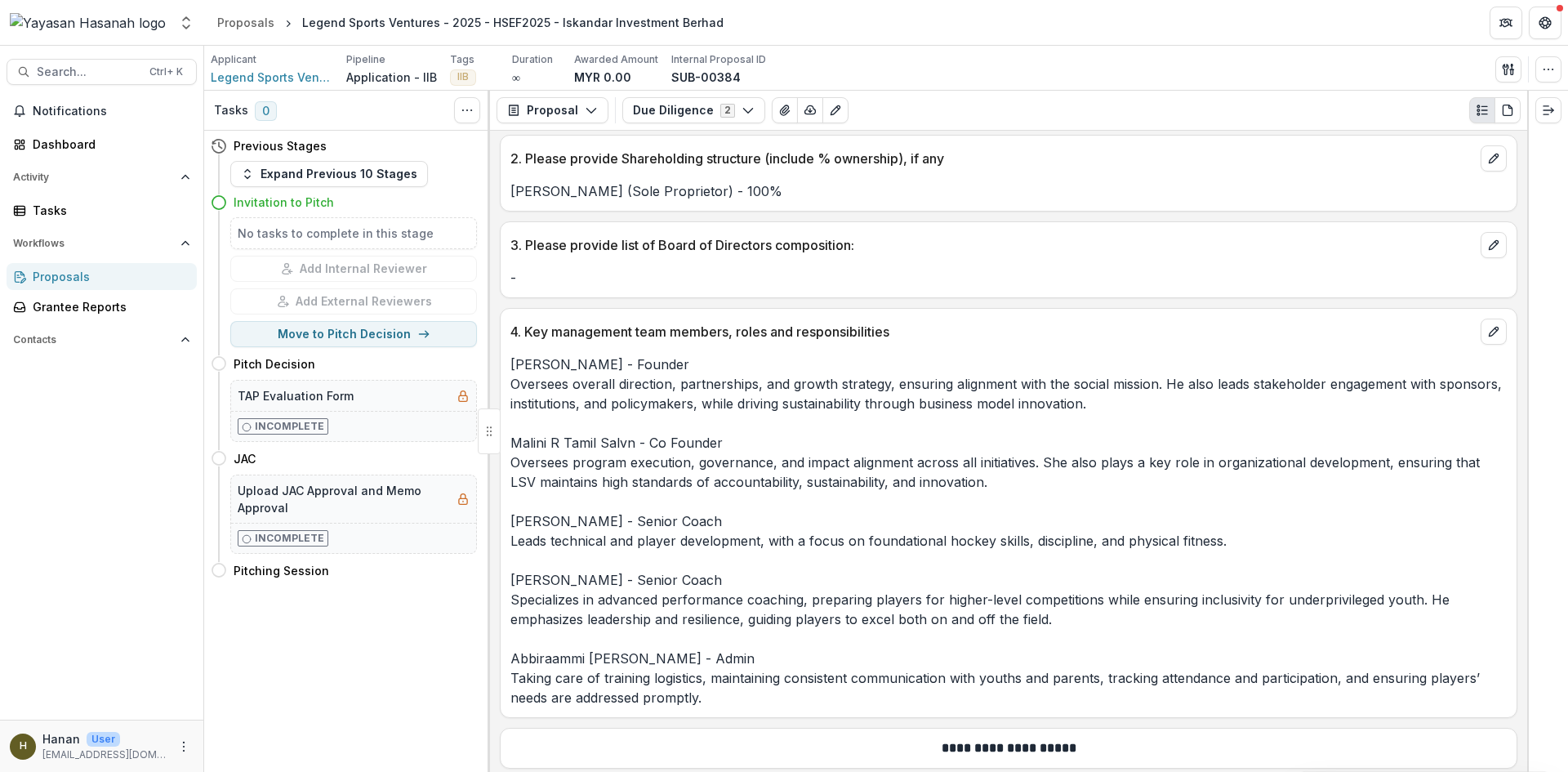
click at [1130, 318] on div "4. Key management team members, roles and responsibilities" at bounding box center [1009, 327] width 1016 height 36
drag, startPoint x: 1130, startPoint y: 318, endPoint x: 1122, endPoint y: 299, distance: 20.6
click at [1122, 299] on div "**********" at bounding box center [1008, 451] width 1038 height 641
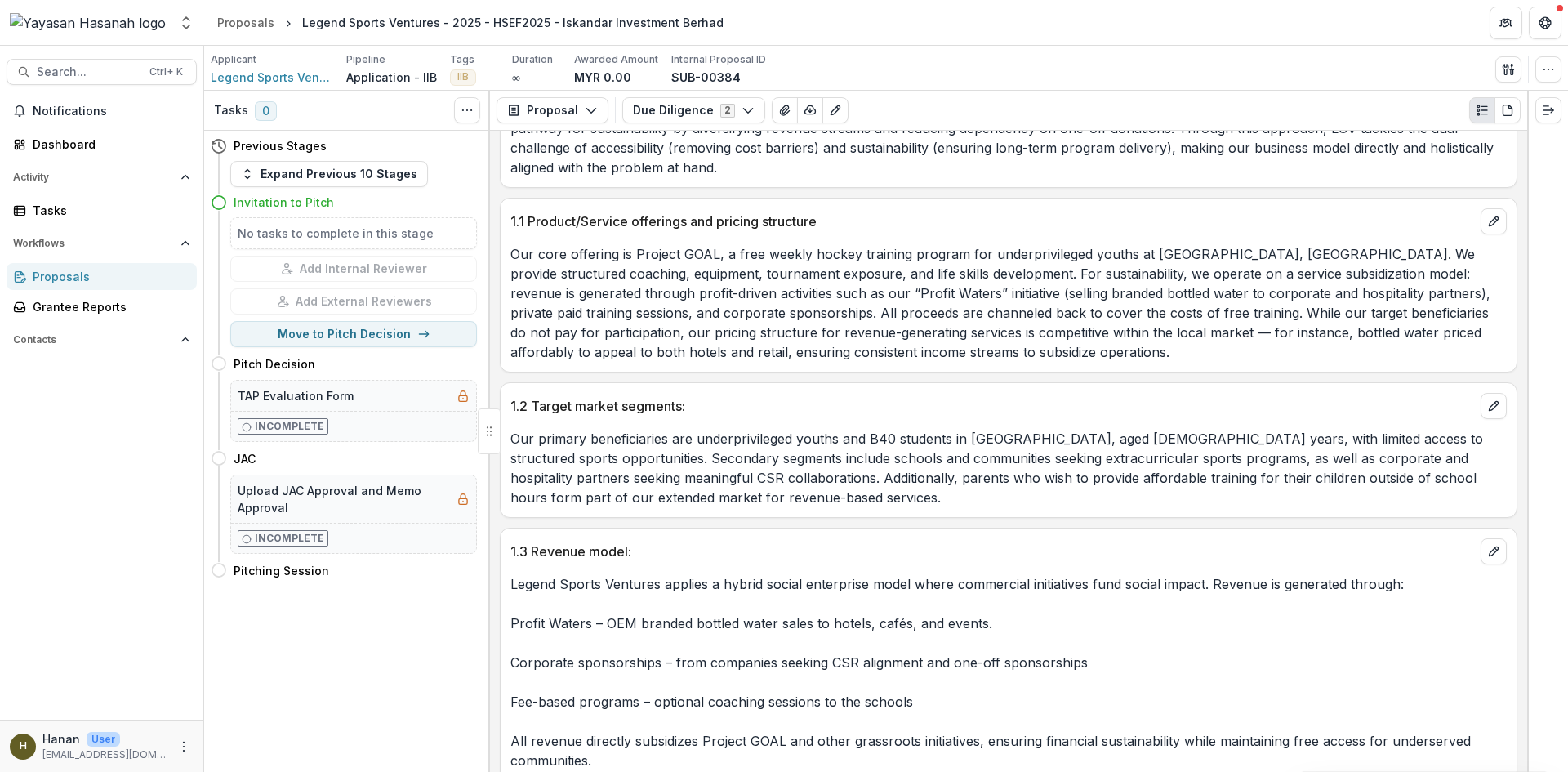
scroll to position [2532, 0]
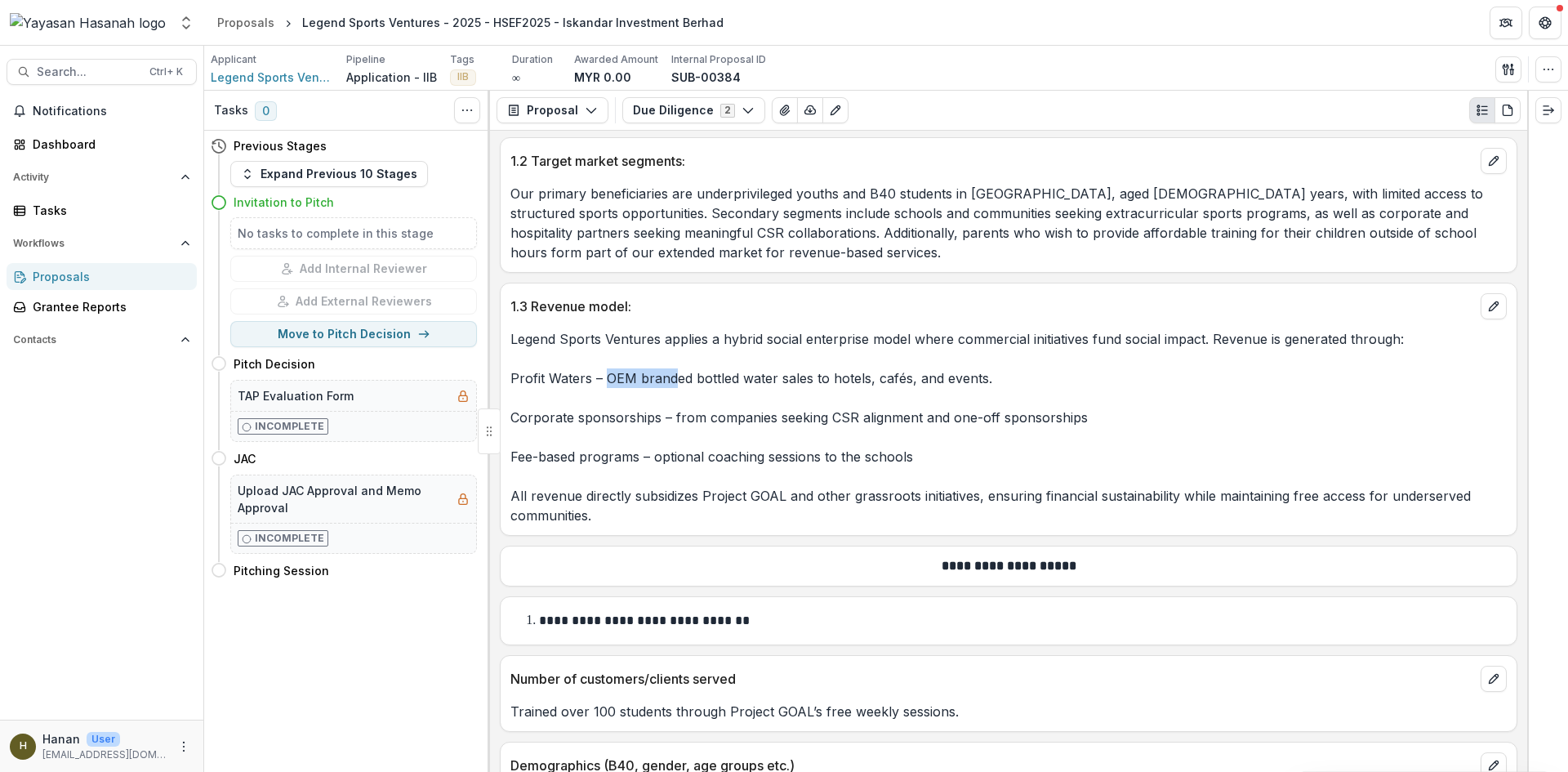
drag, startPoint x: 606, startPoint y: 359, endPoint x: 672, endPoint y: 359, distance: 66.0
click at [672, 359] on p "Legend Sports Ventures applies a hybrid social enterprise model where commercia…" at bounding box center [1009, 427] width 997 height 196
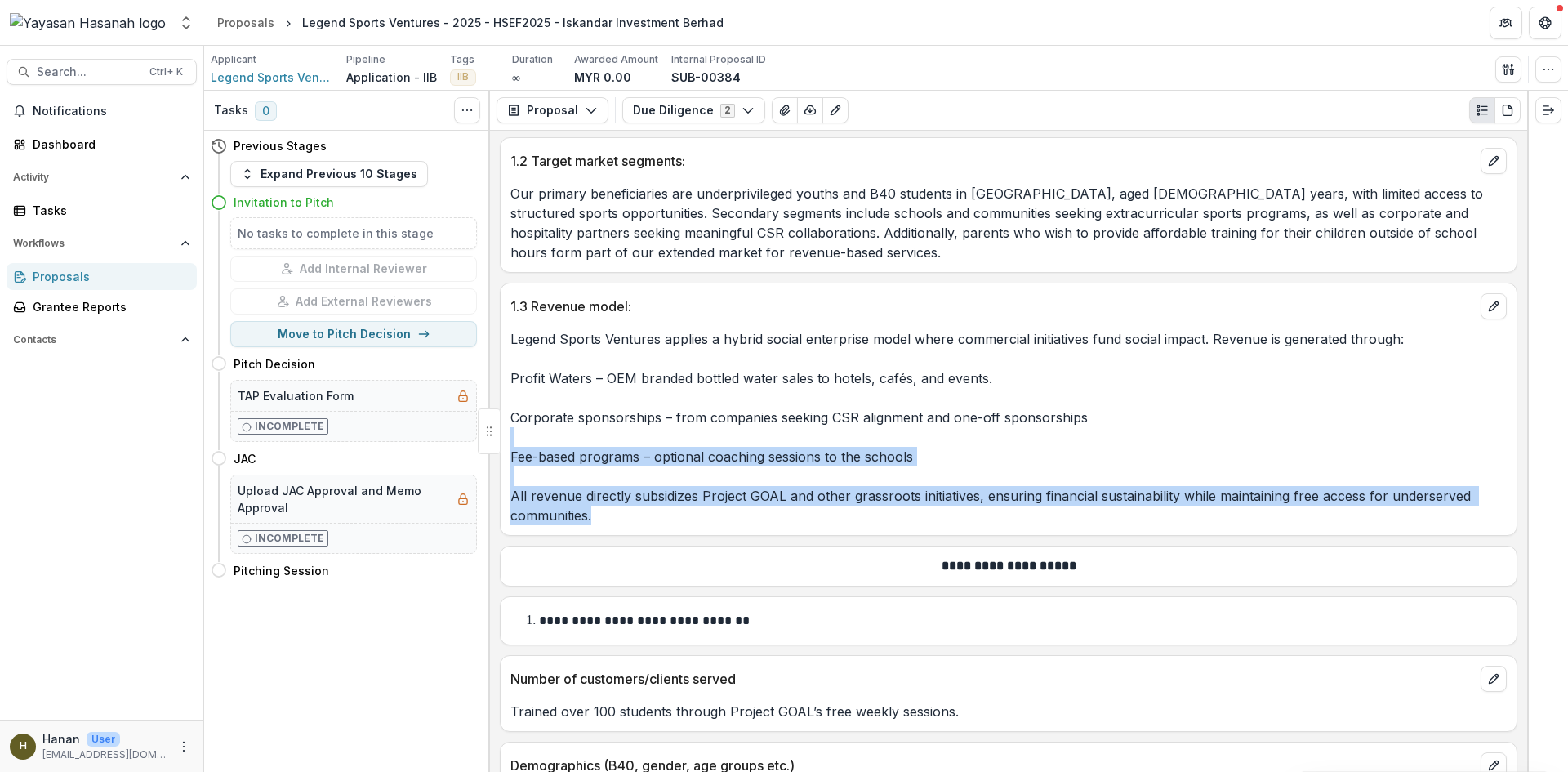
drag, startPoint x: 597, startPoint y: 497, endPoint x: 530, endPoint y: 425, distance: 98.4
click at [530, 425] on p "Legend Sports Ventures applies a hybrid social enterprise model where commercia…" at bounding box center [1009, 427] width 997 height 196
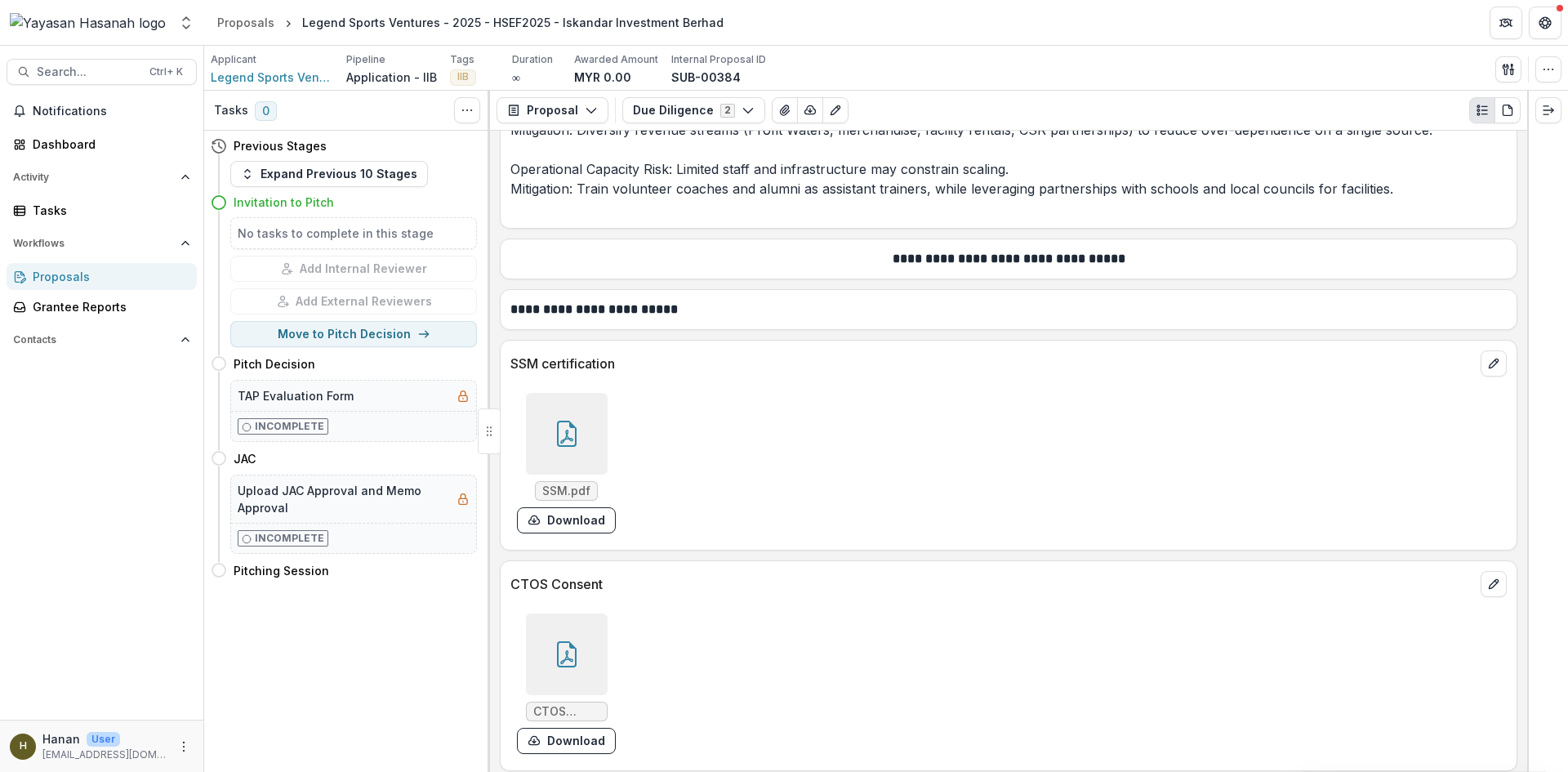
scroll to position [8098, 0]
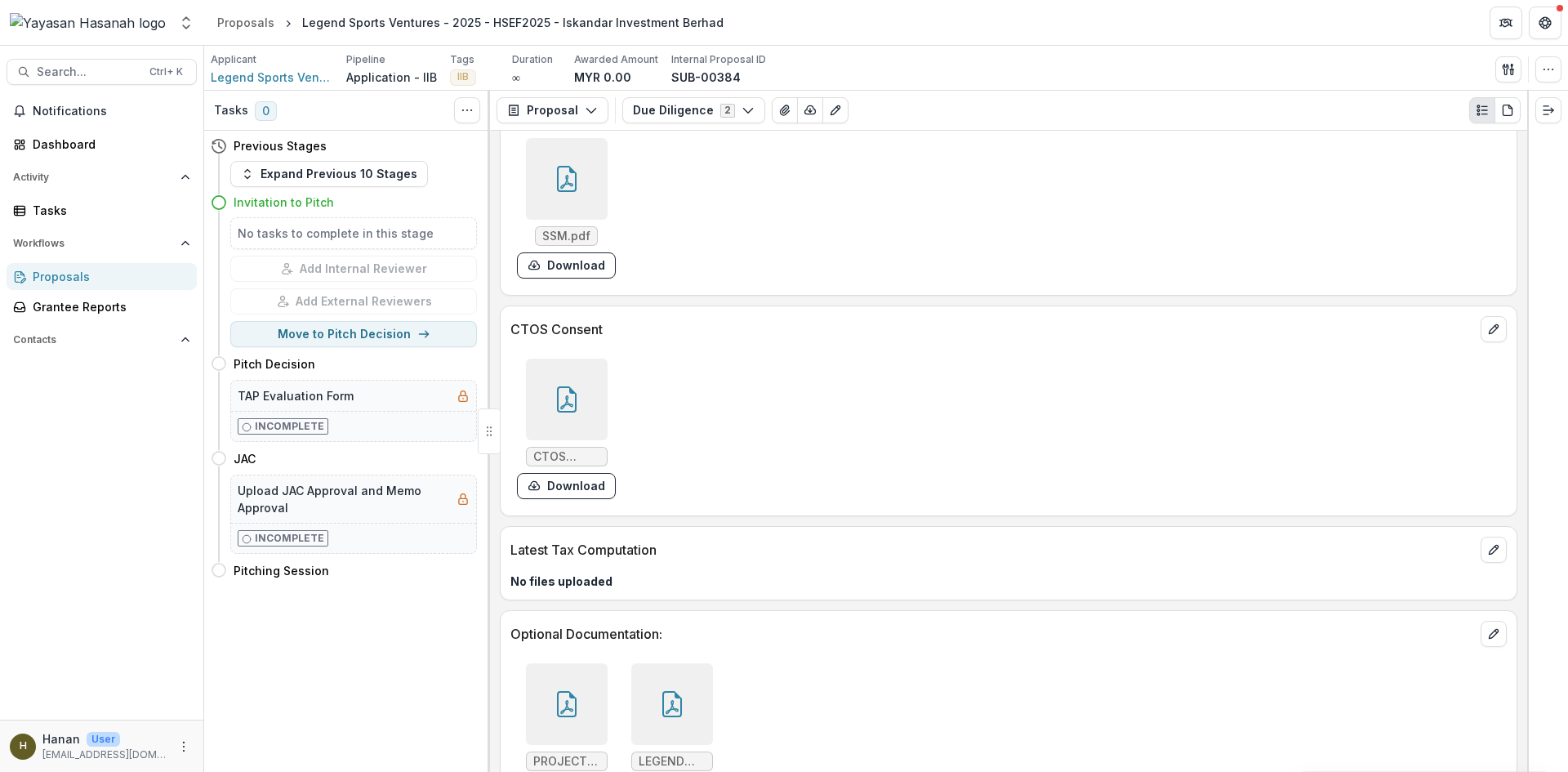
click at [581, 663] on div at bounding box center [567, 704] width 81 height 81
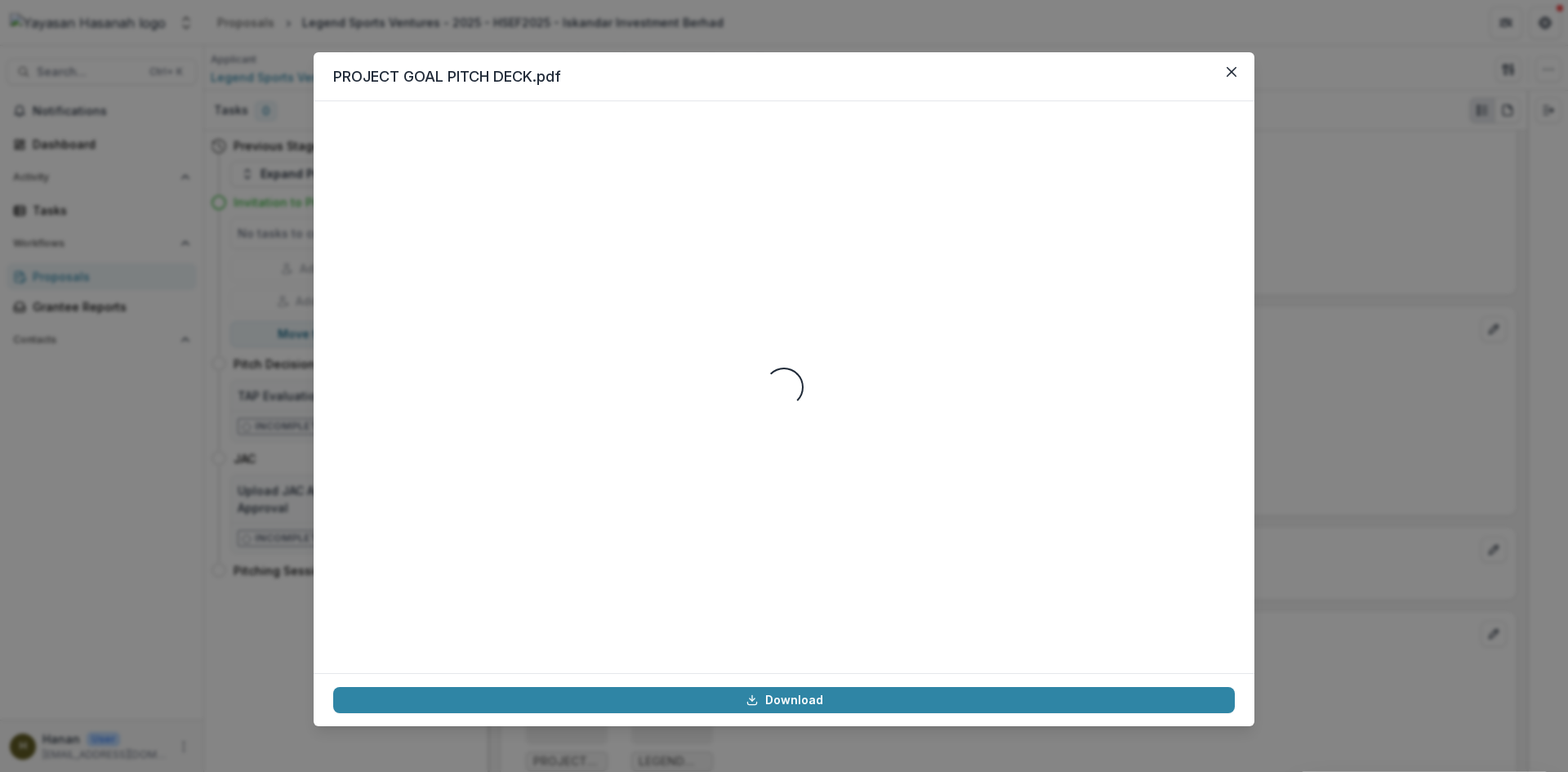
click at [1306, 327] on div "PROJECT GOAL PITCH DECK.pdf Loading... Download" at bounding box center [784, 386] width 1568 height 772
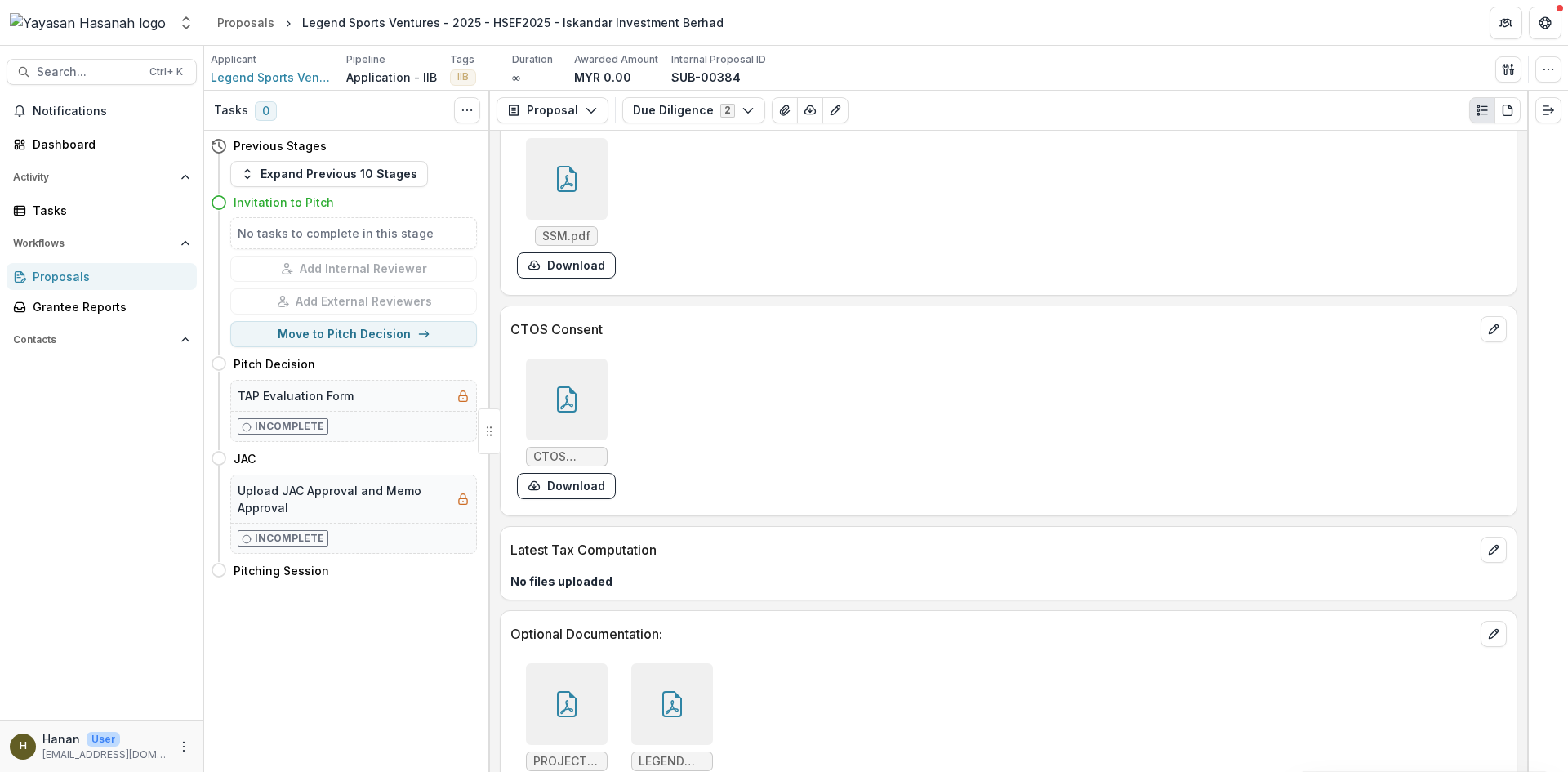
click at [674, 692] on icon at bounding box center [672, 704] width 20 height 26
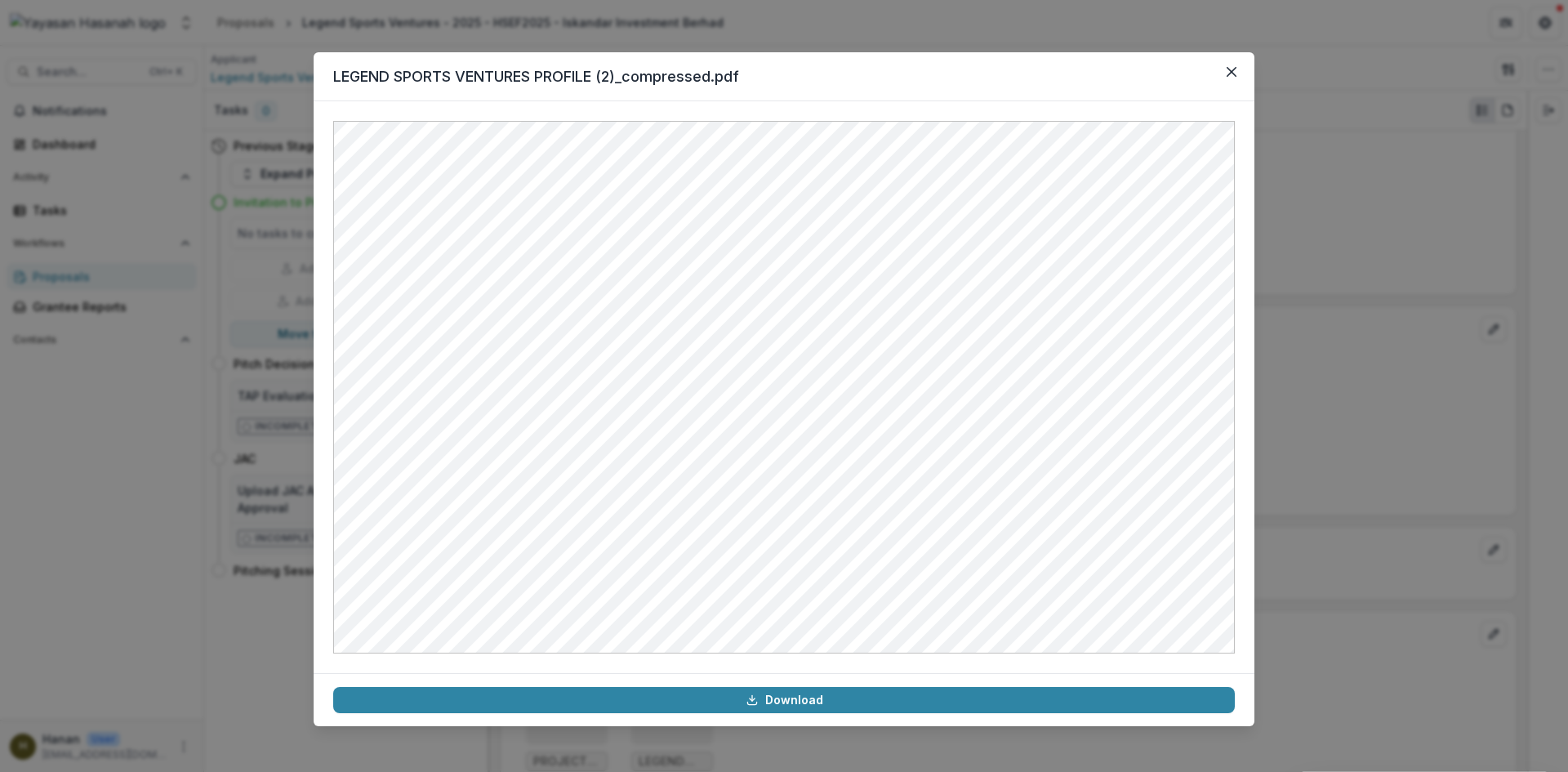
click at [1366, 384] on div "LEGEND SPORTS VENTURES PROFILE (2)_compressed.pdf Download" at bounding box center [784, 386] width 1568 height 772
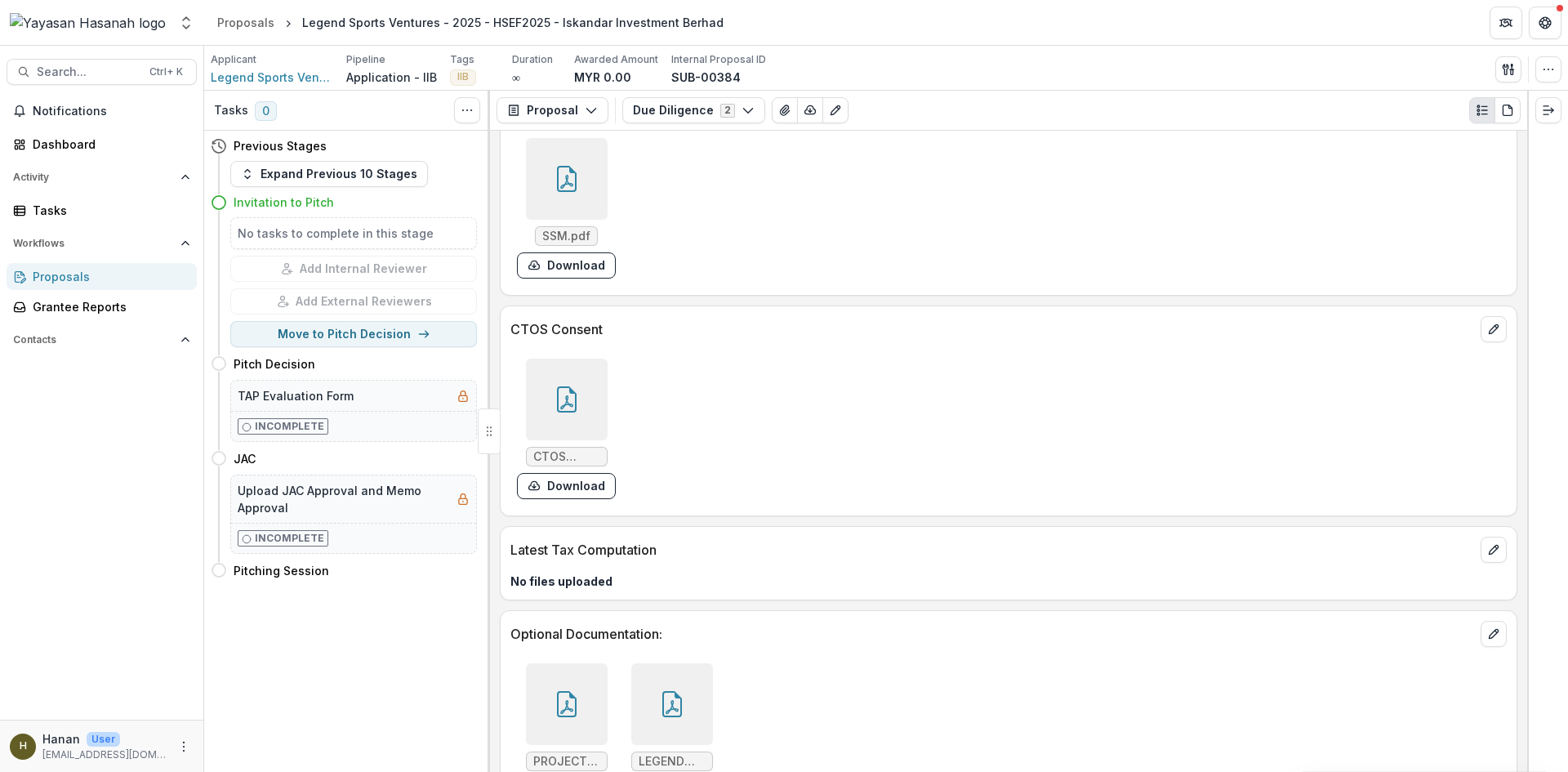
click at [658, 663] on div at bounding box center [672, 704] width 81 height 81
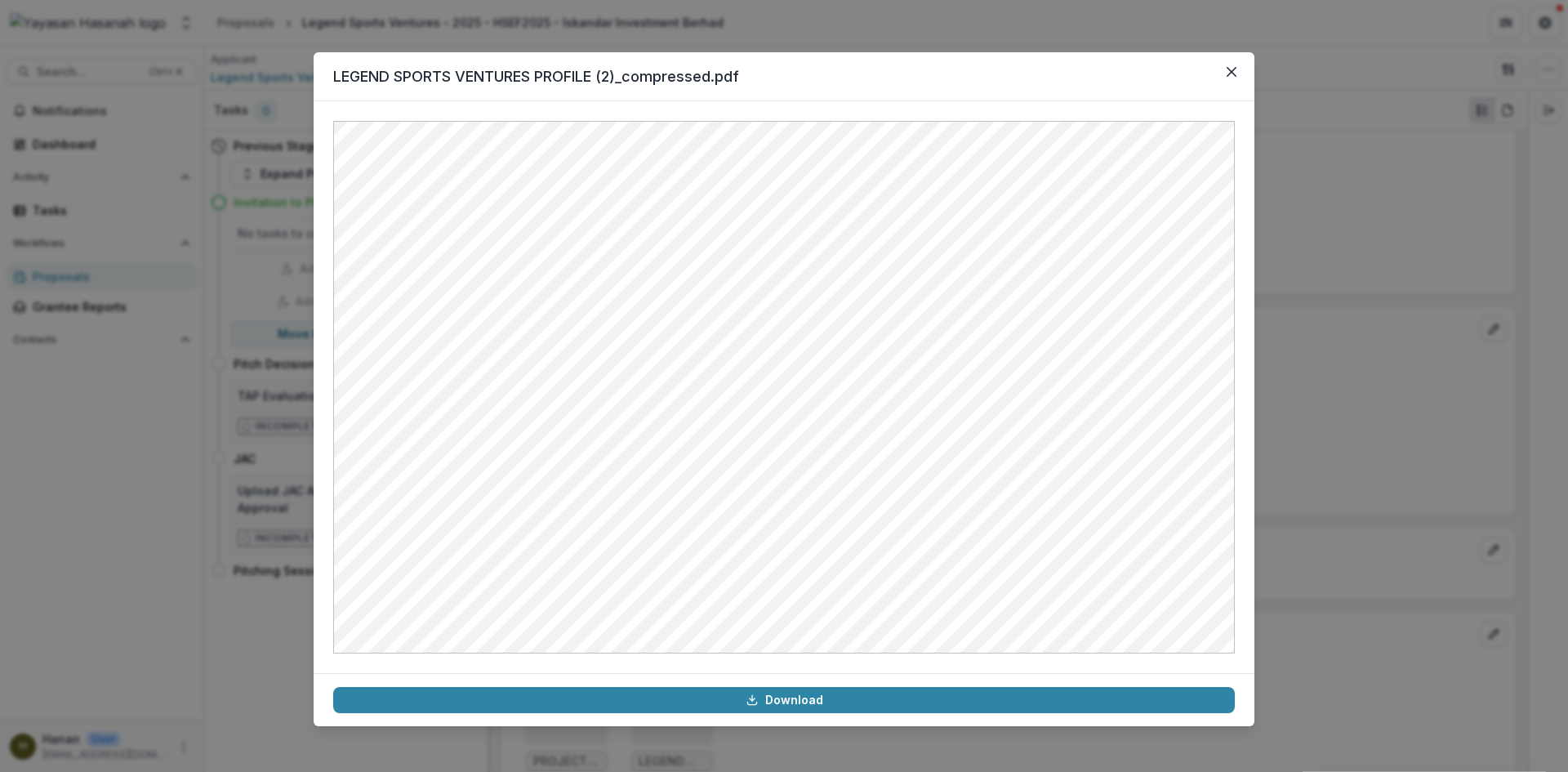
click at [1357, 516] on div "LEGEND SPORTS VENTURES PROFILE (2)_compressed.pdf Download" at bounding box center [784, 386] width 1568 height 772
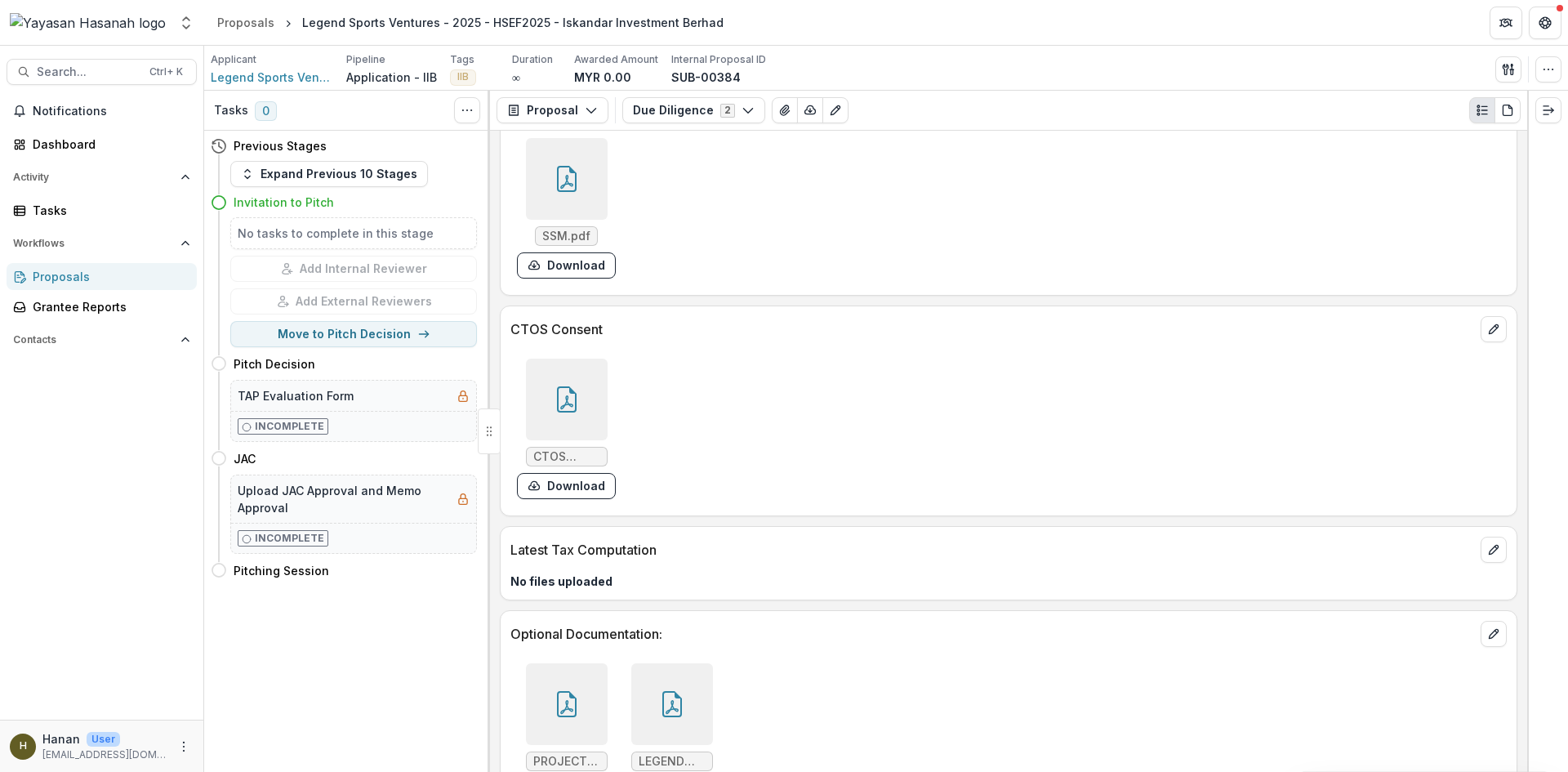
click at [580, 663] on div at bounding box center [567, 704] width 81 height 81
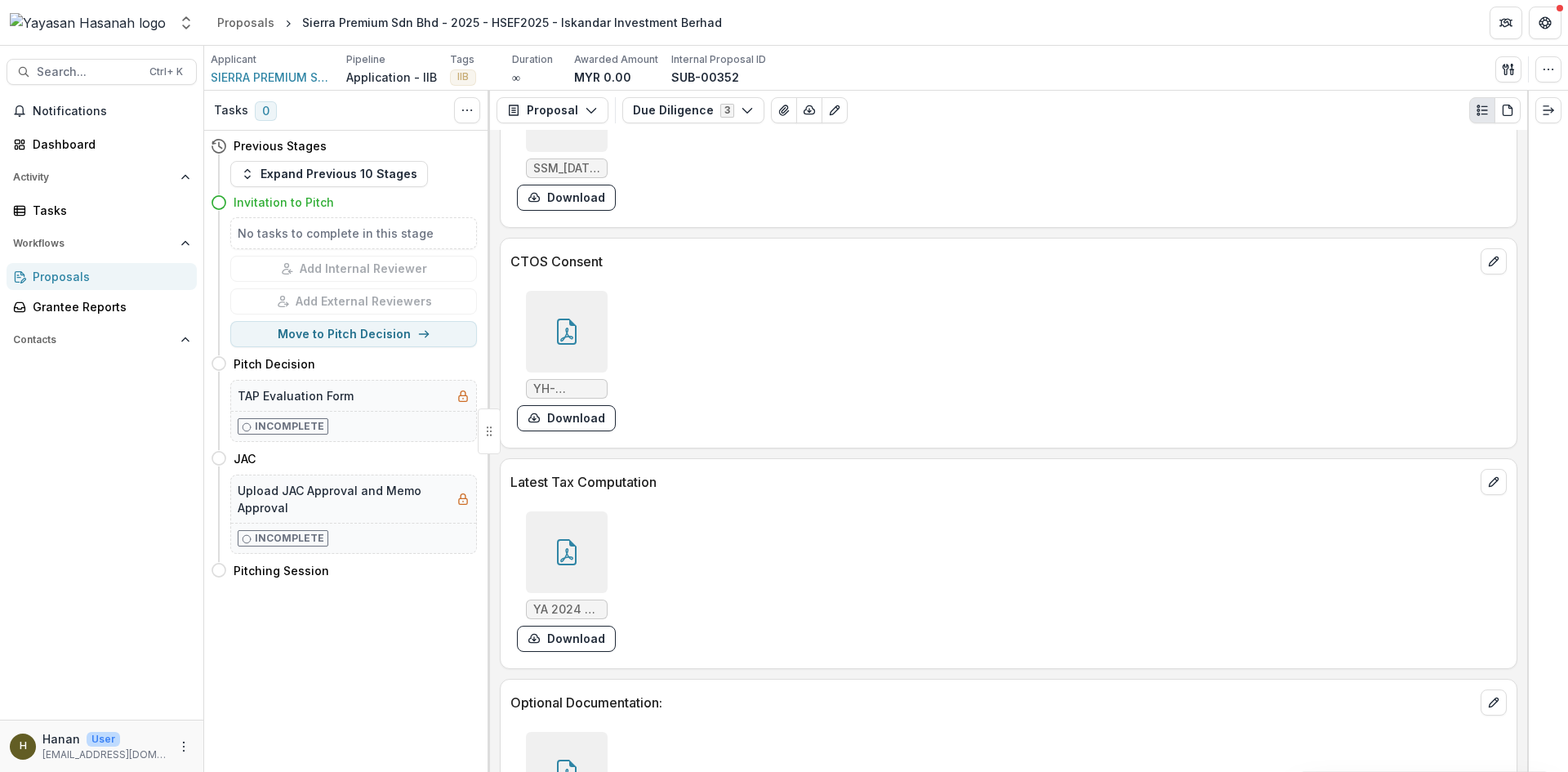
scroll to position [6136, 0]
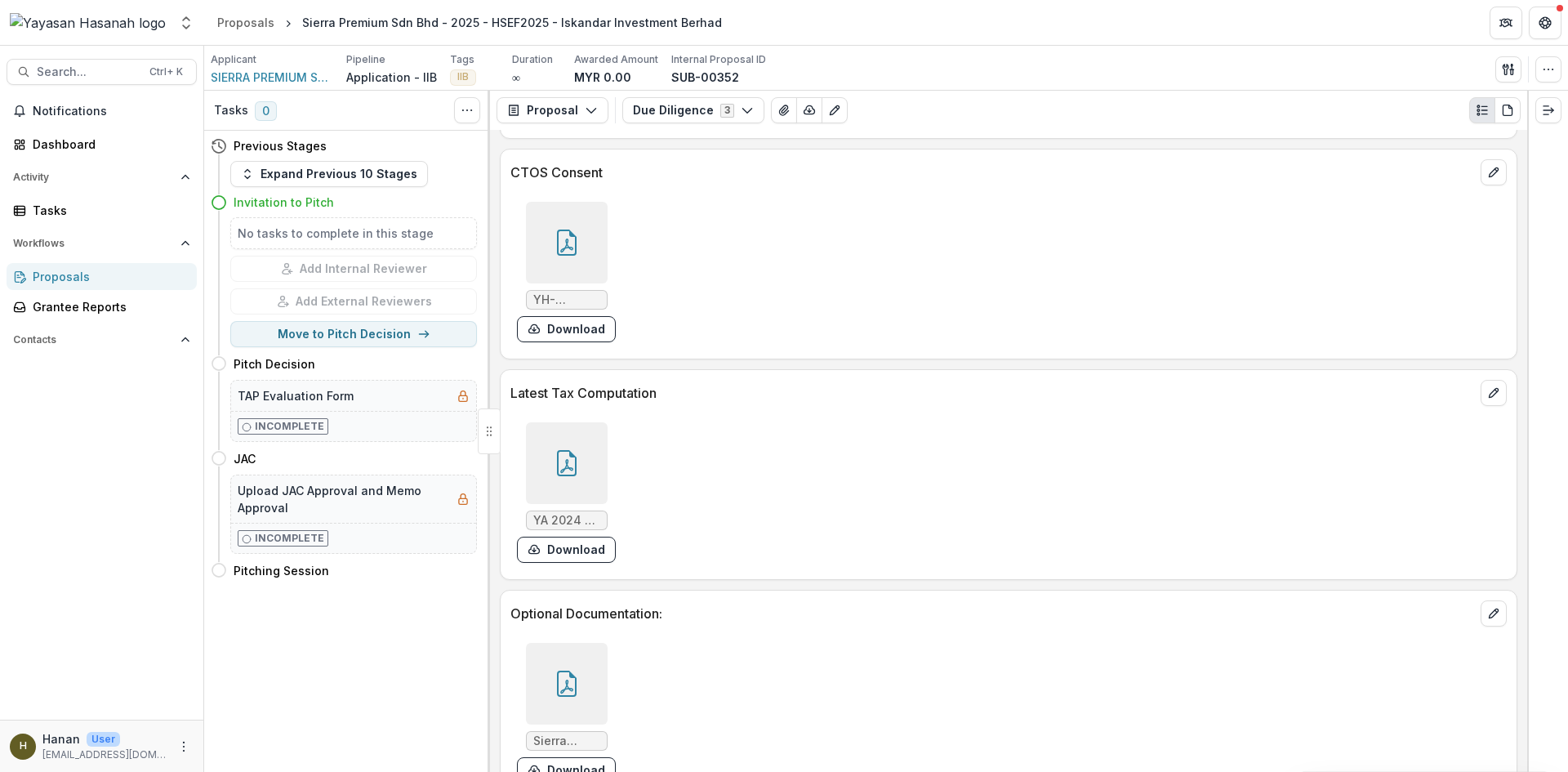
click at [606, 658] on div at bounding box center [566, 684] width 94 height 81
click at [604, 649] on div at bounding box center [567, 684] width 81 height 81
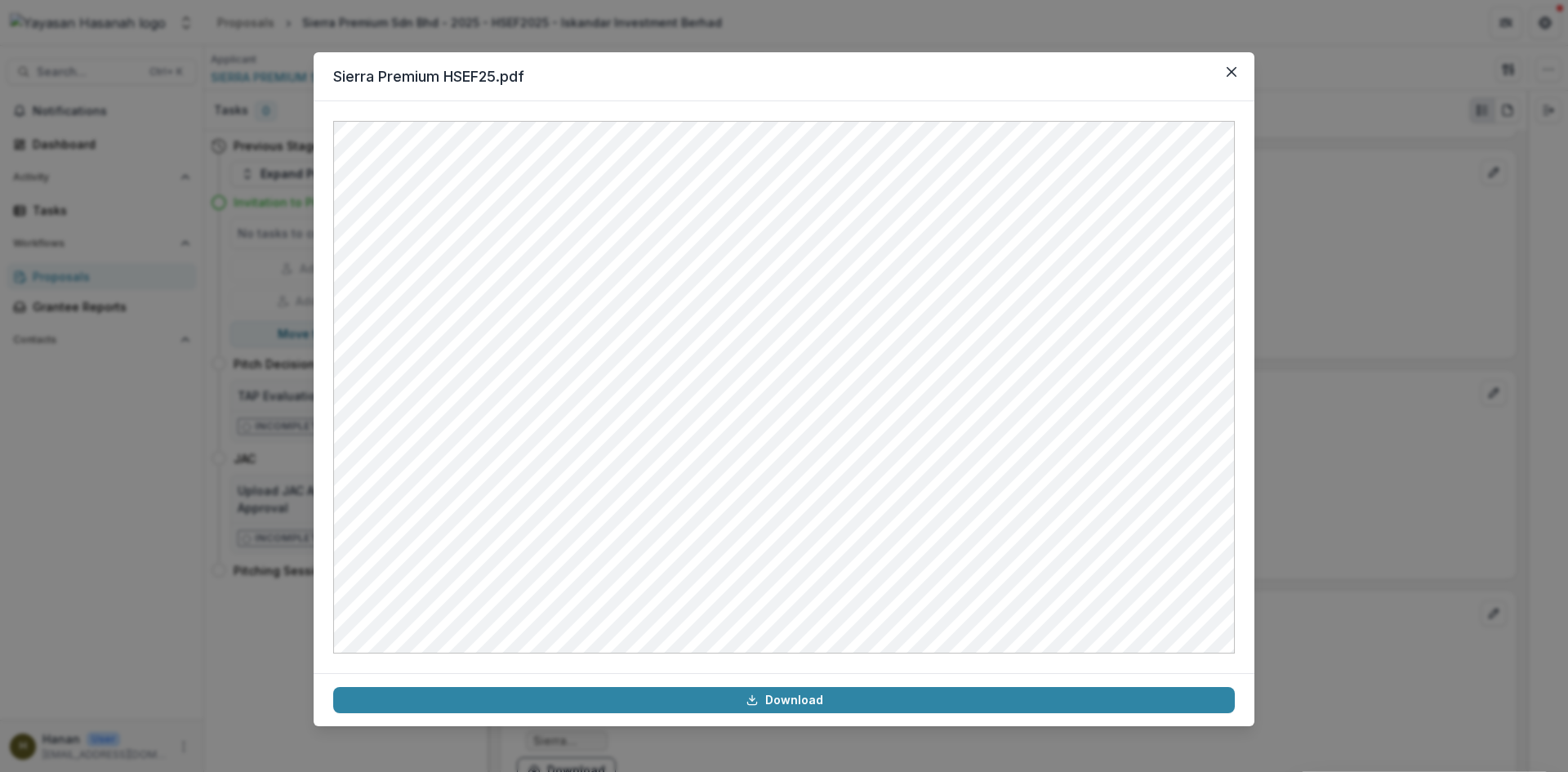
drag, startPoint x: 1238, startPoint y: 70, endPoint x: 1257, endPoint y: 42, distance: 33.8
click at [1238, 70] on button "Close" at bounding box center [1231, 72] width 26 height 26
